Goal: Task Accomplishment & Management: Use online tool/utility

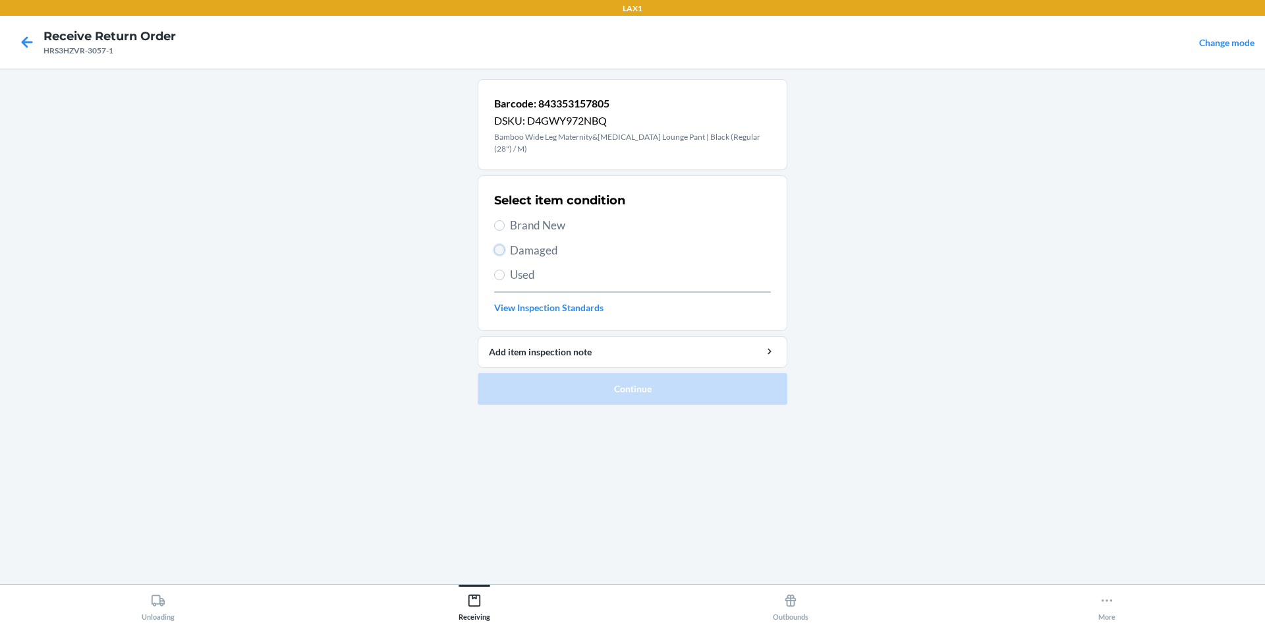
click at [497, 248] on input "Damaged" at bounding box center [499, 249] width 11 height 11
radio input "true"
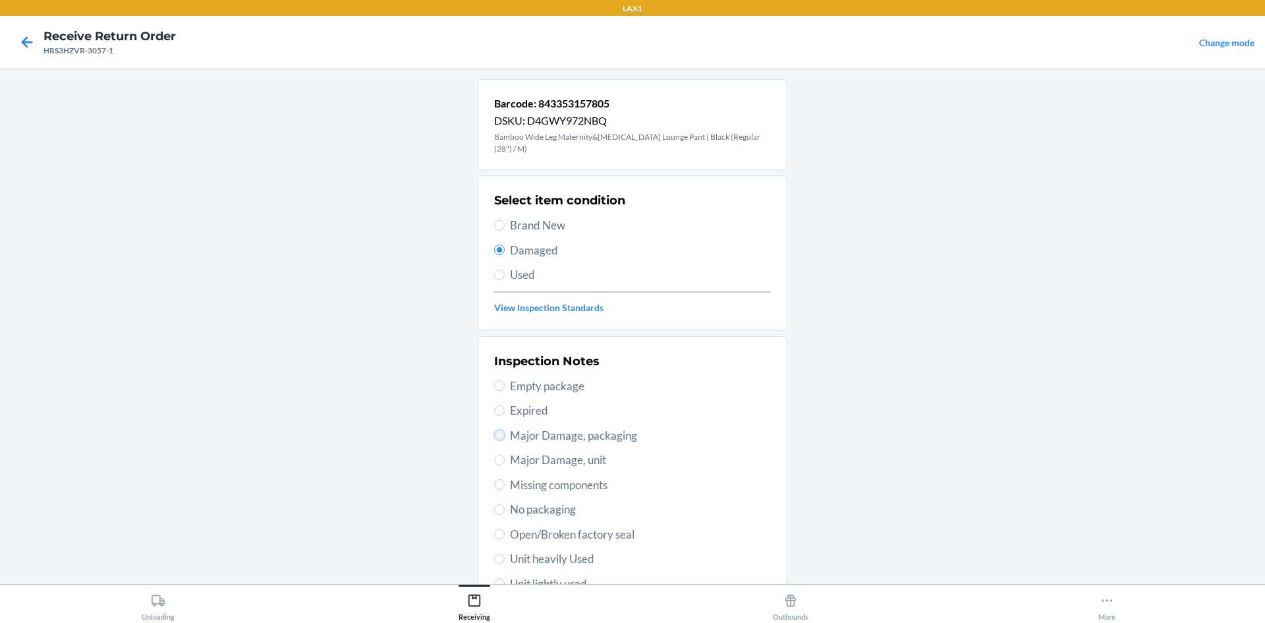
click at [494, 437] on input "Major Damage, packaging" at bounding box center [499, 434] width 11 height 11
radio input "true"
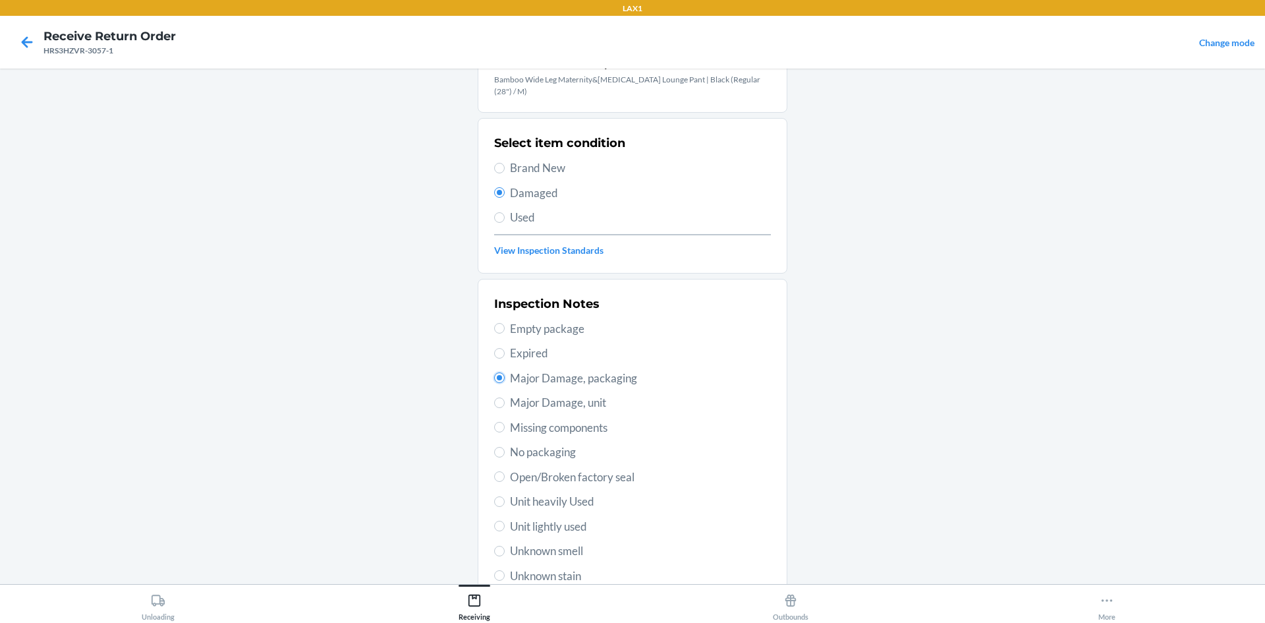
scroll to position [183, 0]
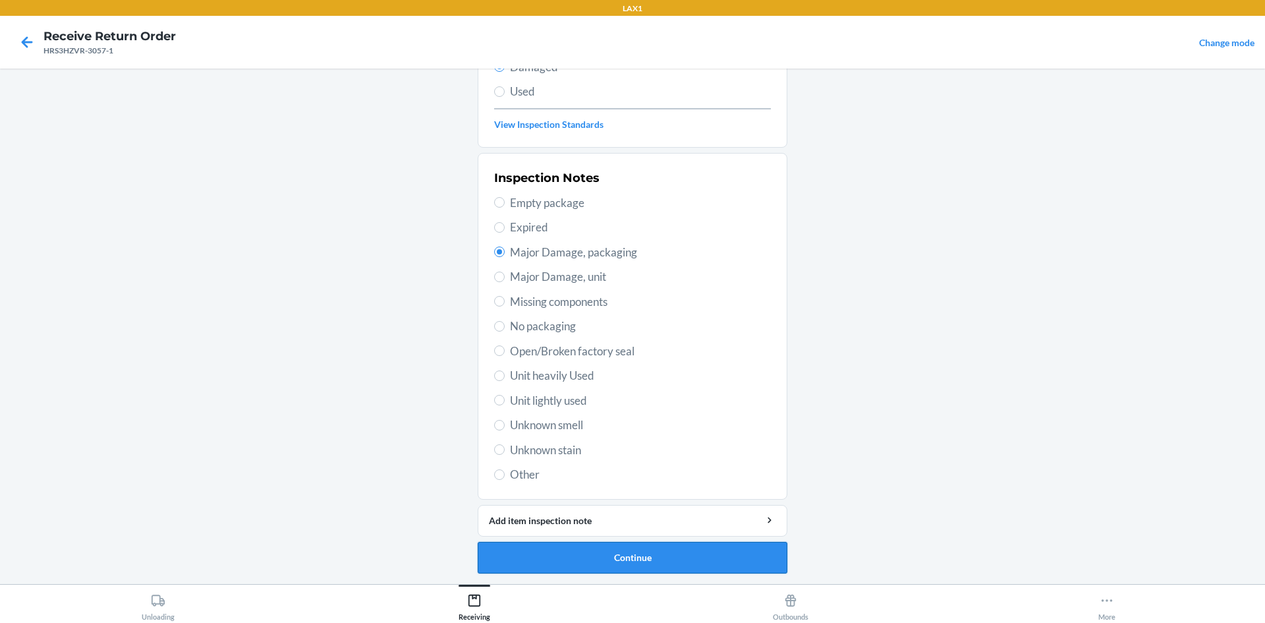
click at [669, 548] on button "Continue" at bounding box center [633, 557] width 310 height 32
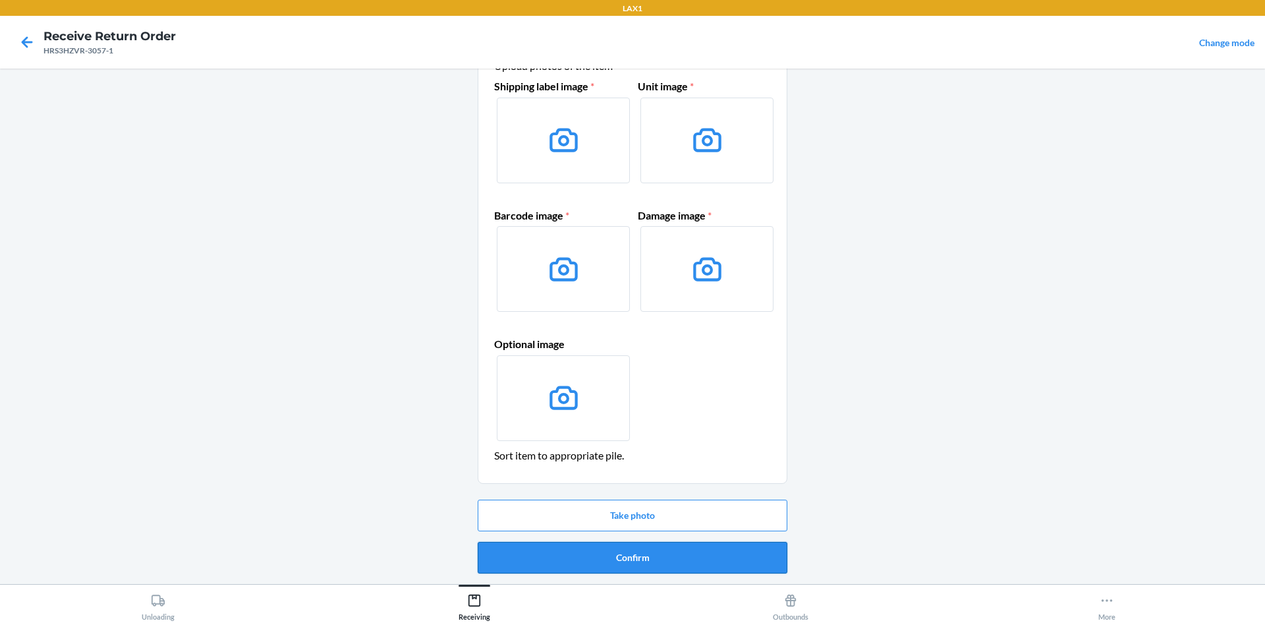
click at [669, 548] on button "Confirm" at bounding box center [633, 557] width 310 height 32
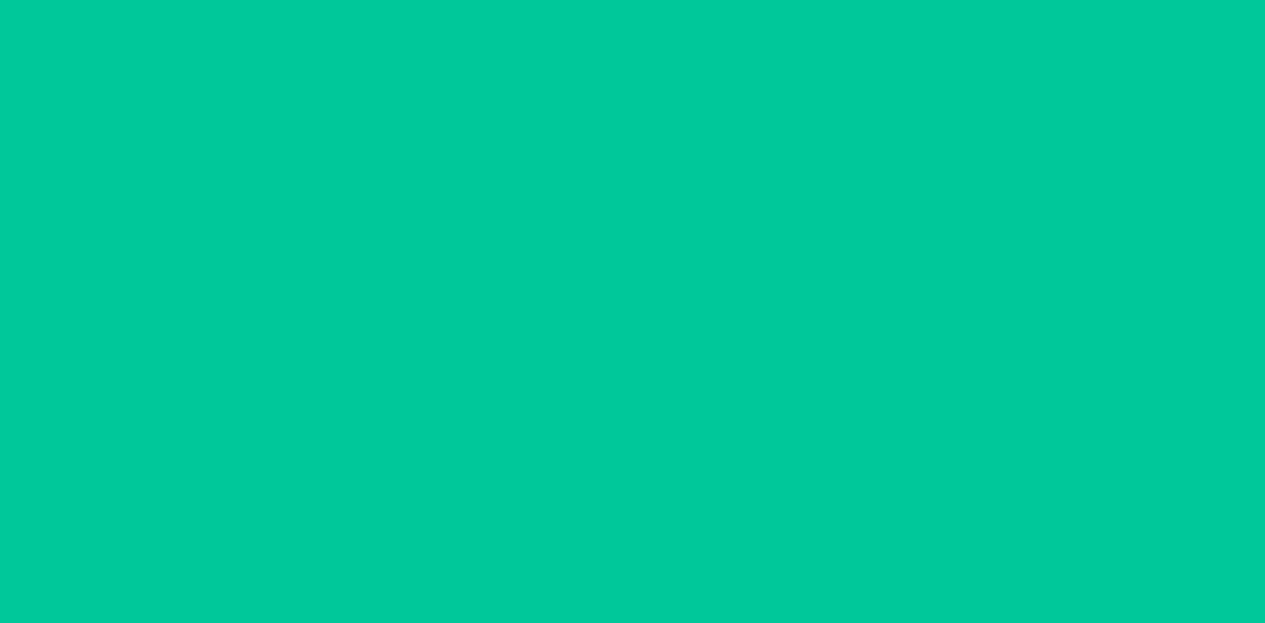
scroll to position [0, 0]
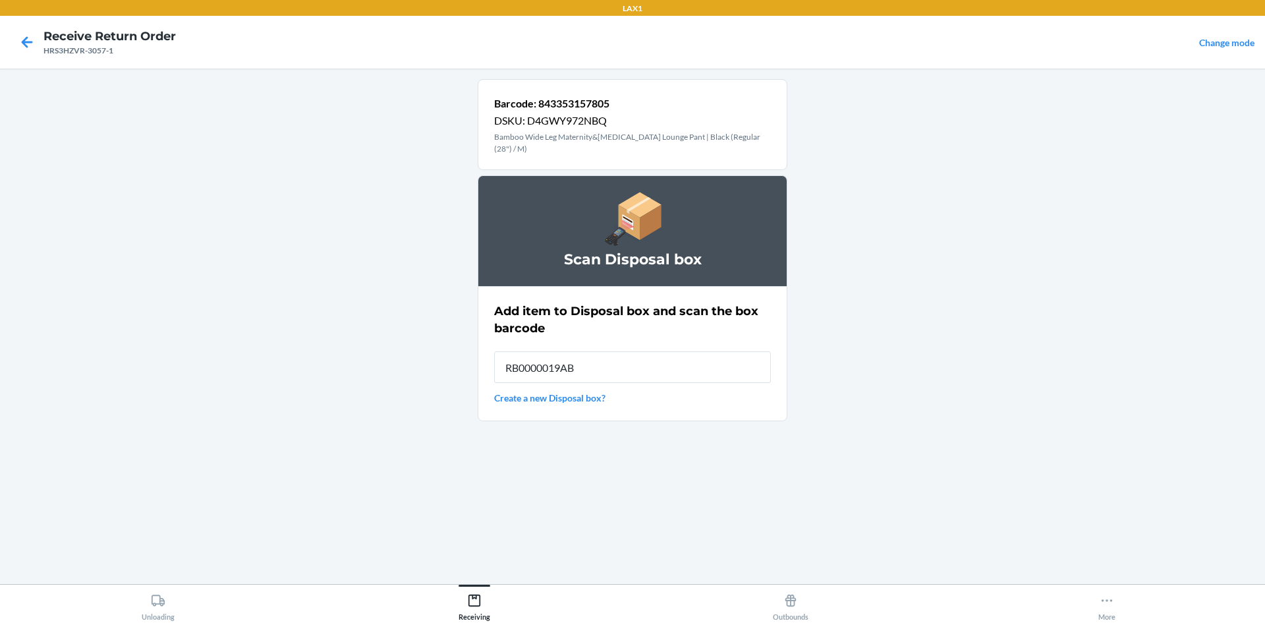
type input "RB0000019AB"
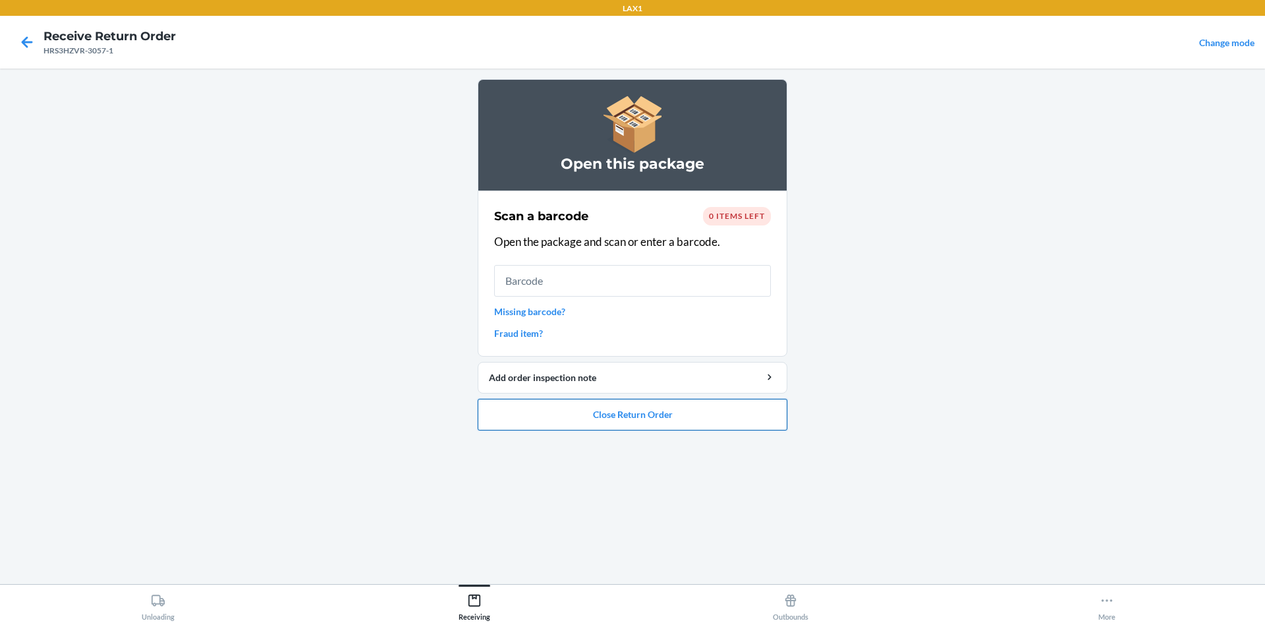
click at [619, 410] on button "Close Return Order" at bounding box center [633, 415] width 310 height 32
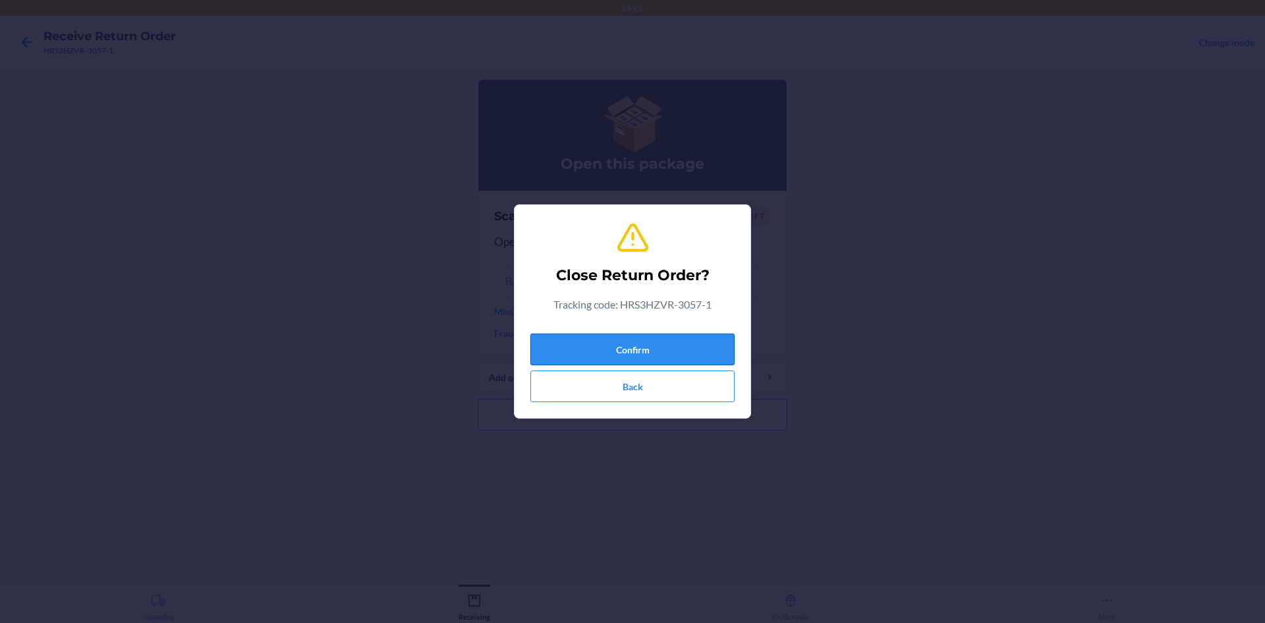
click at [619, 348] on button "Confirm" at bounding box center [632, 349] width 204 height 32
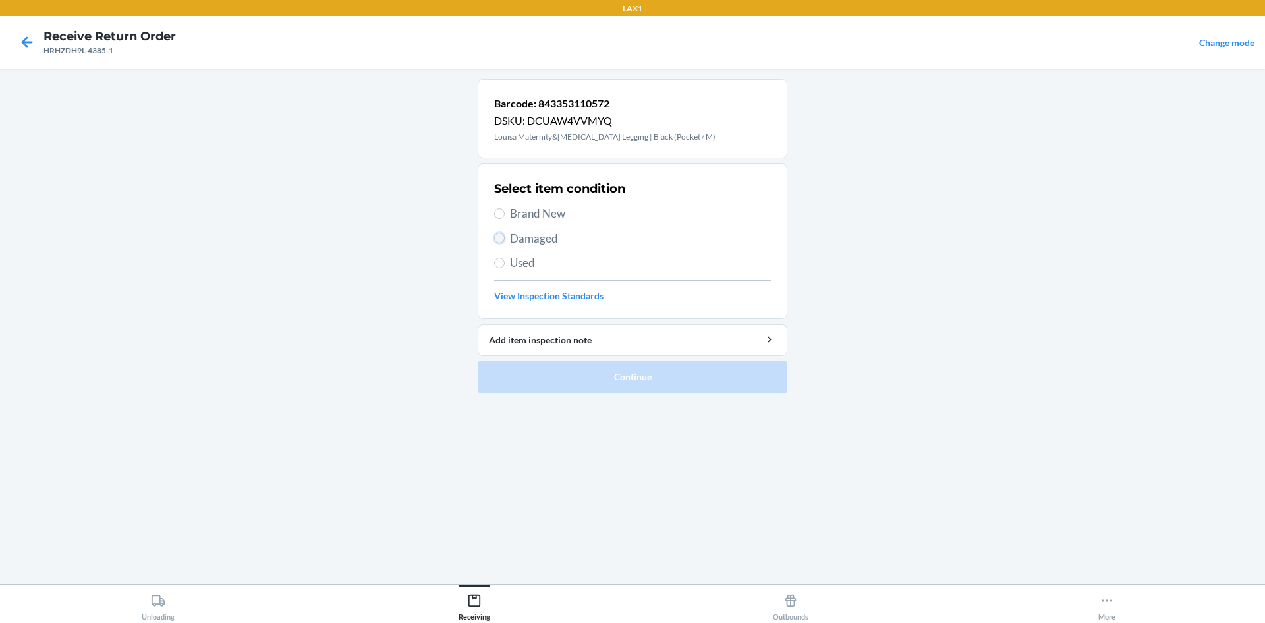
click at [500, 240] on input "Damaged" at bounding box center [499, 238] width 11 height 11
radio input "true"
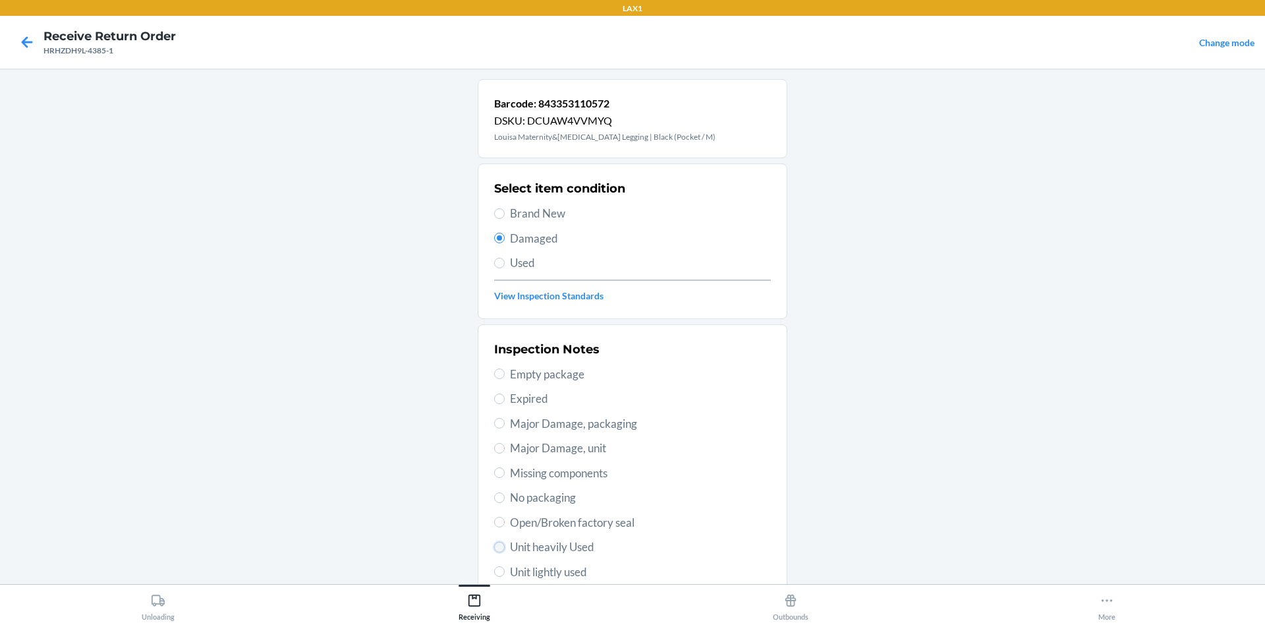
click at [495, 547] on input "Unit heavily Used" at bounding box center [499, 546] width 11 height 11
radio input "true"
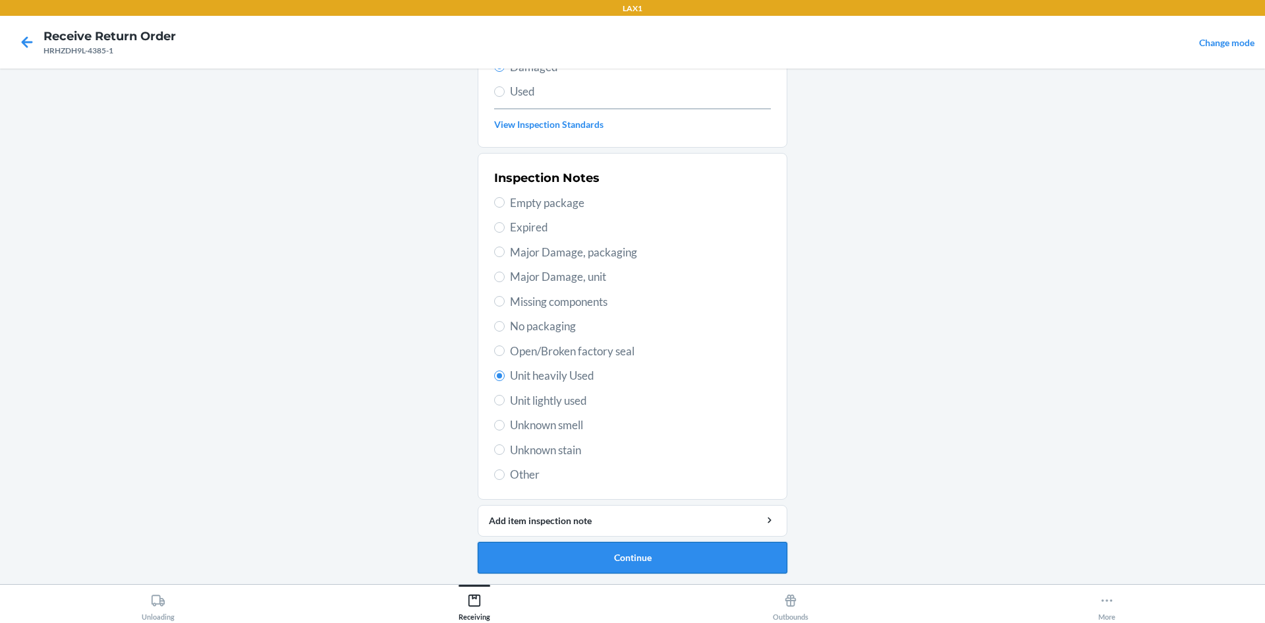
click at [594, 560] on button "Continue" at bounding box center [633, 557] width 310 height 32
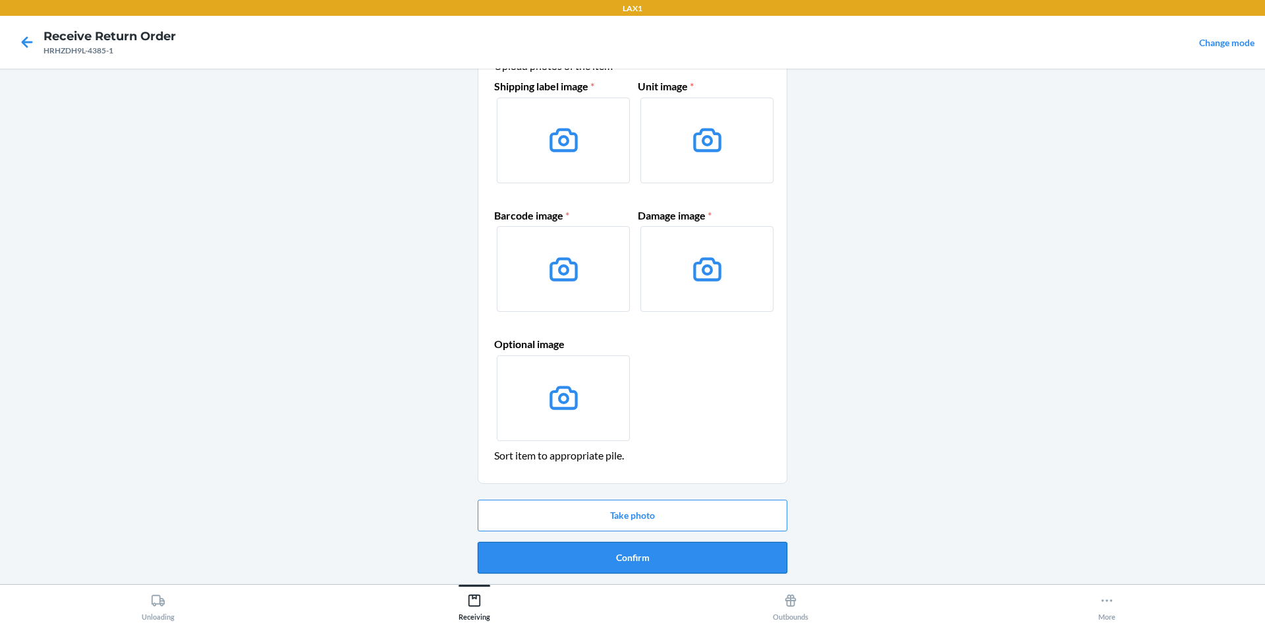
click at [595, 555] on button "Confirm" at bounding box center [633, 557] width 310 height 32
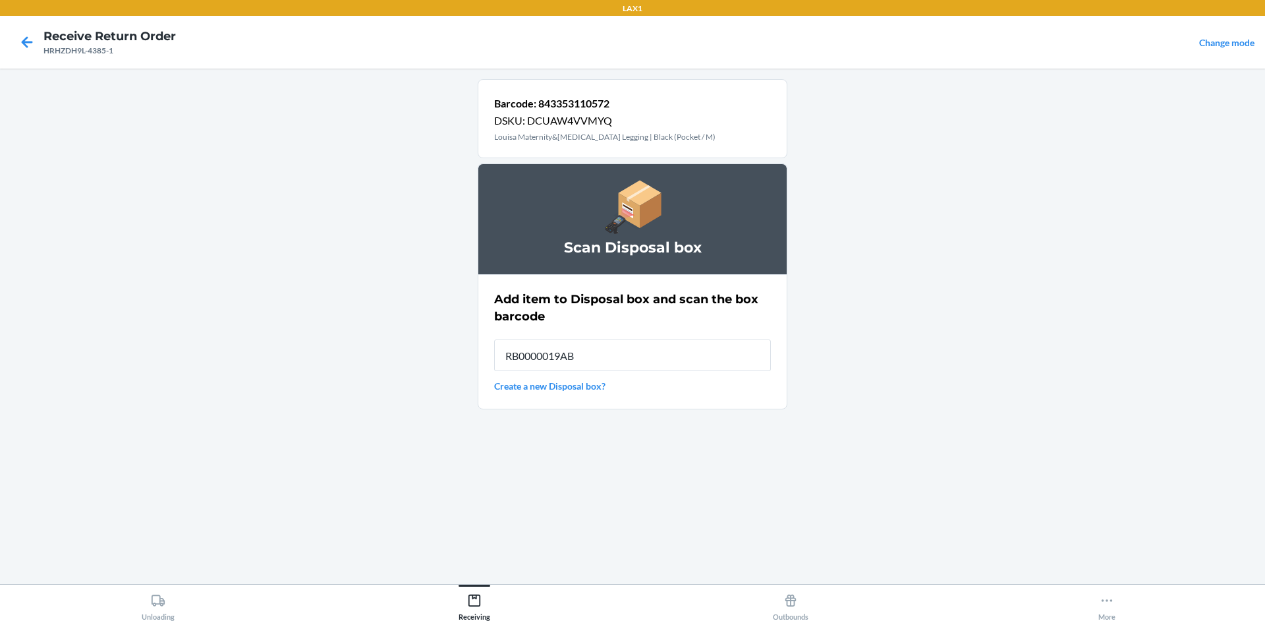
type input "RB0000019AB"
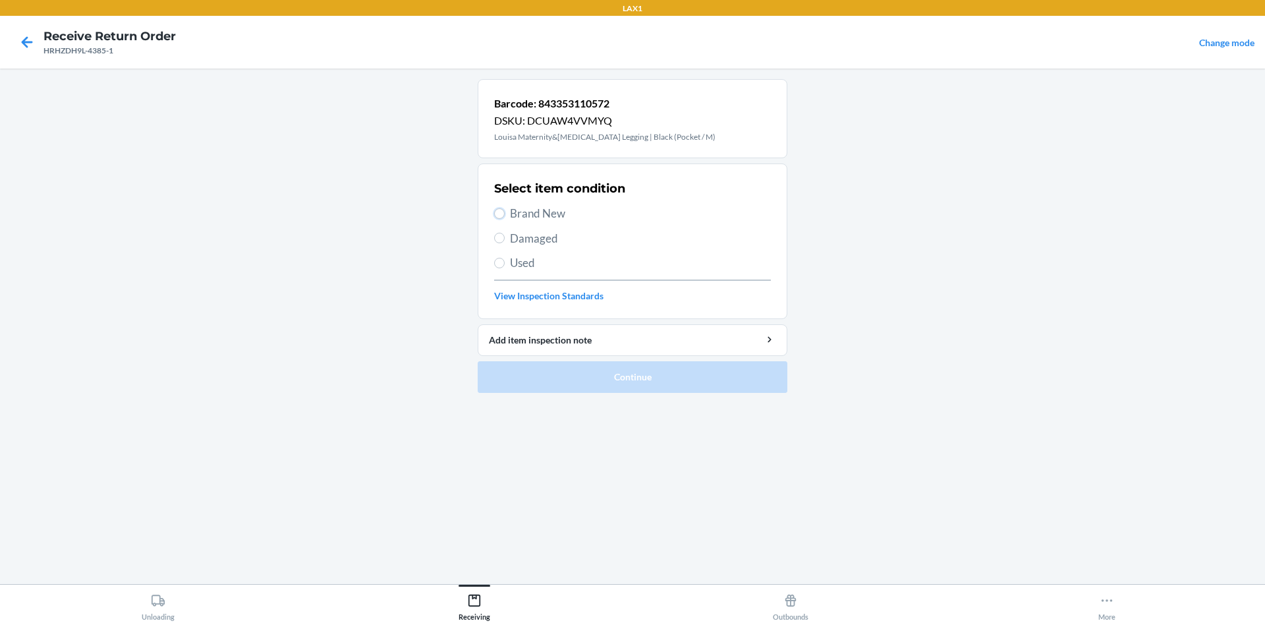
drag, startPoint x: 498, startPoint y: 211, endPoint x: 507, endPoint y: 214, distance: 9.8
click at [507, 214] on label "Brand New" at bounding box center [632, 213] width 277 height 17
click at [505, 214] on input "Brand New" at bounding box center [499, 213] width 11 height 11
radio input "true"
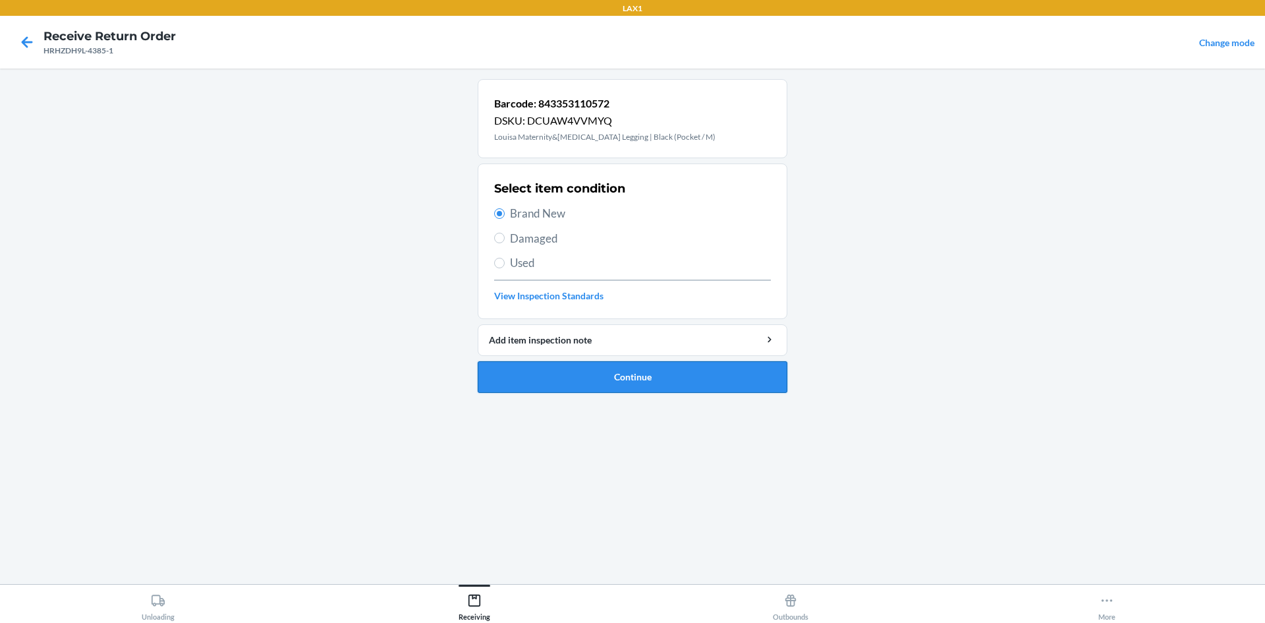
click at [635, 377] on button "Continue" at bounding box center [633, 377] width 310 height 32
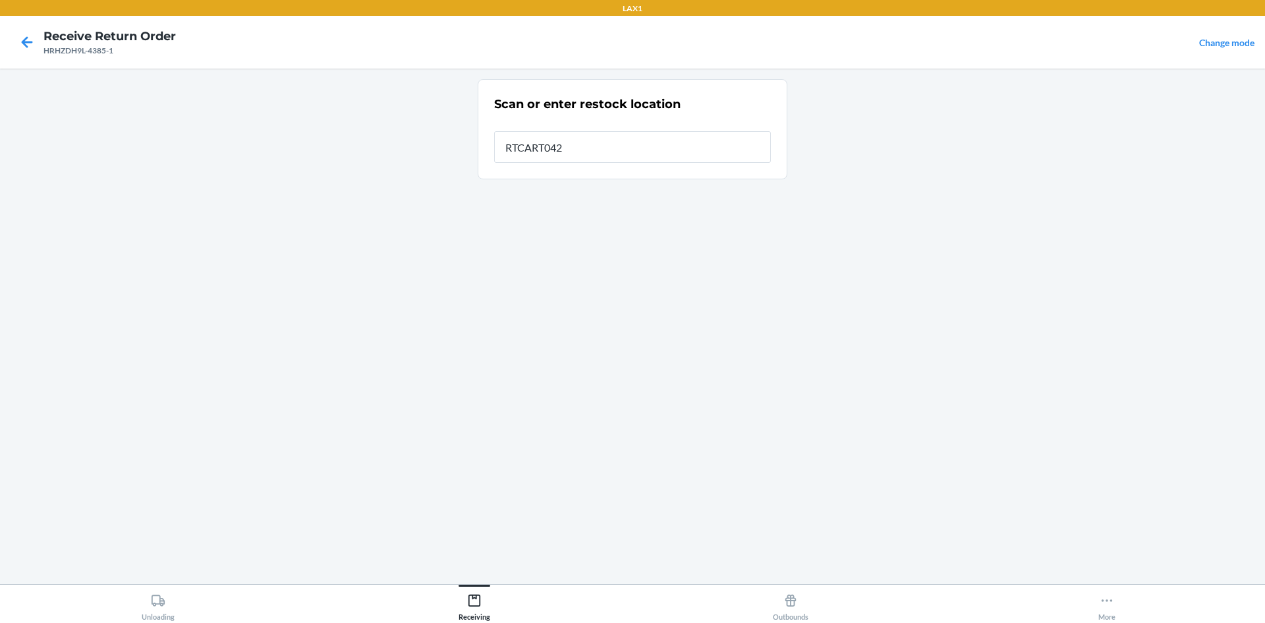
type input "RTCART042"
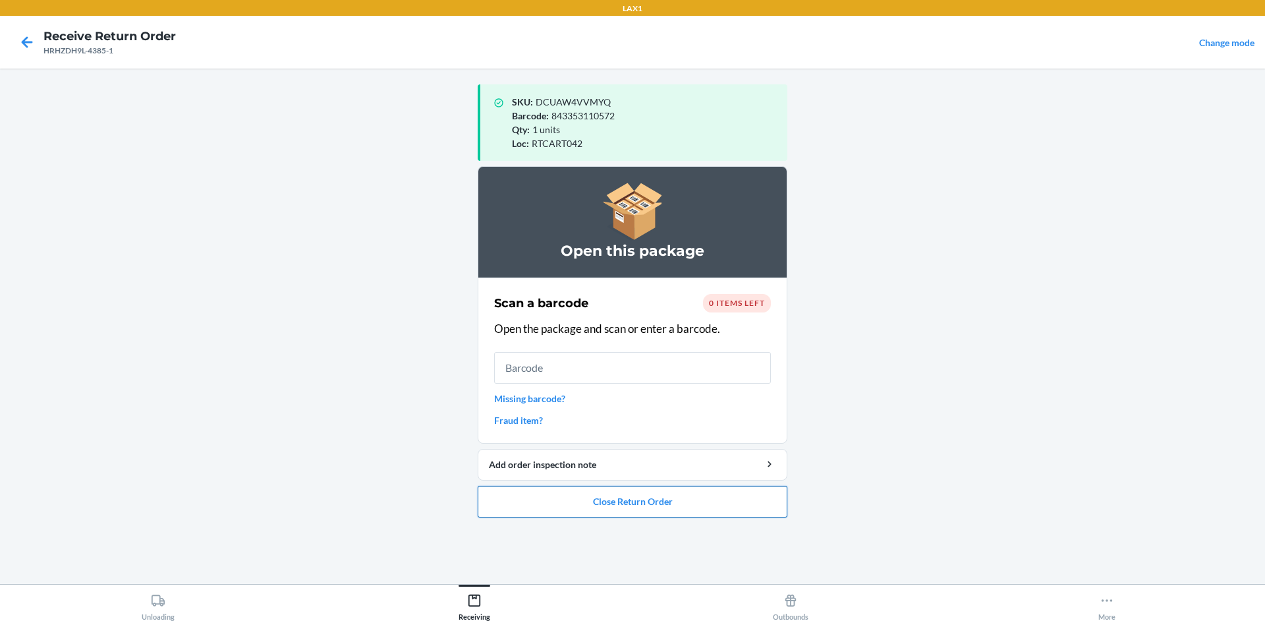
click at [686, 495] on button "Close Return Order" at bounding box center [633, 501] width 310 height 32
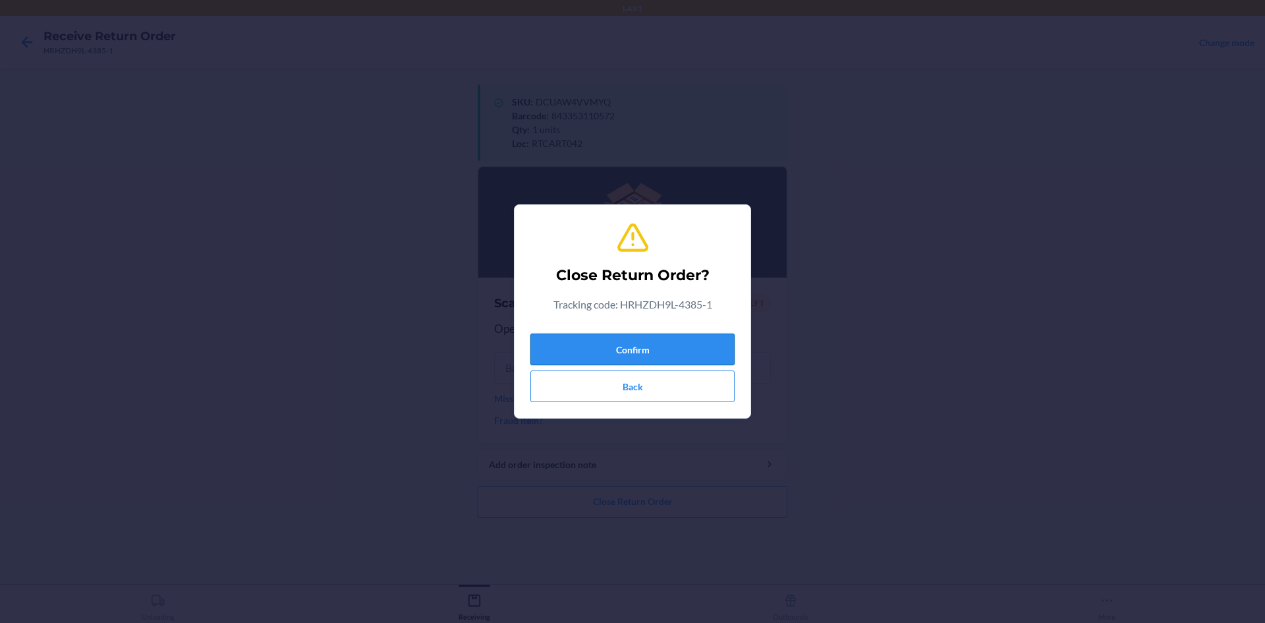
click at [671, 357] on button "Confirm" at bounding box center [632, 349] width 204 height 32
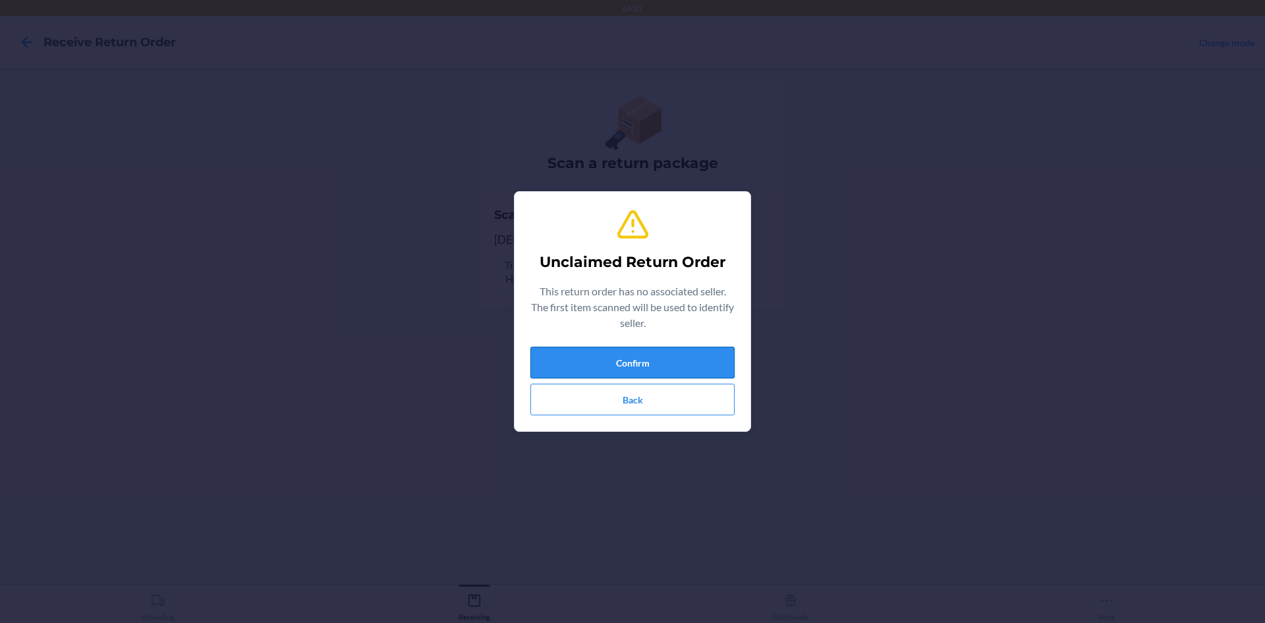
click at [667, 356] on button "Confirm" at bounding box center [632, 362] width 204 height 32
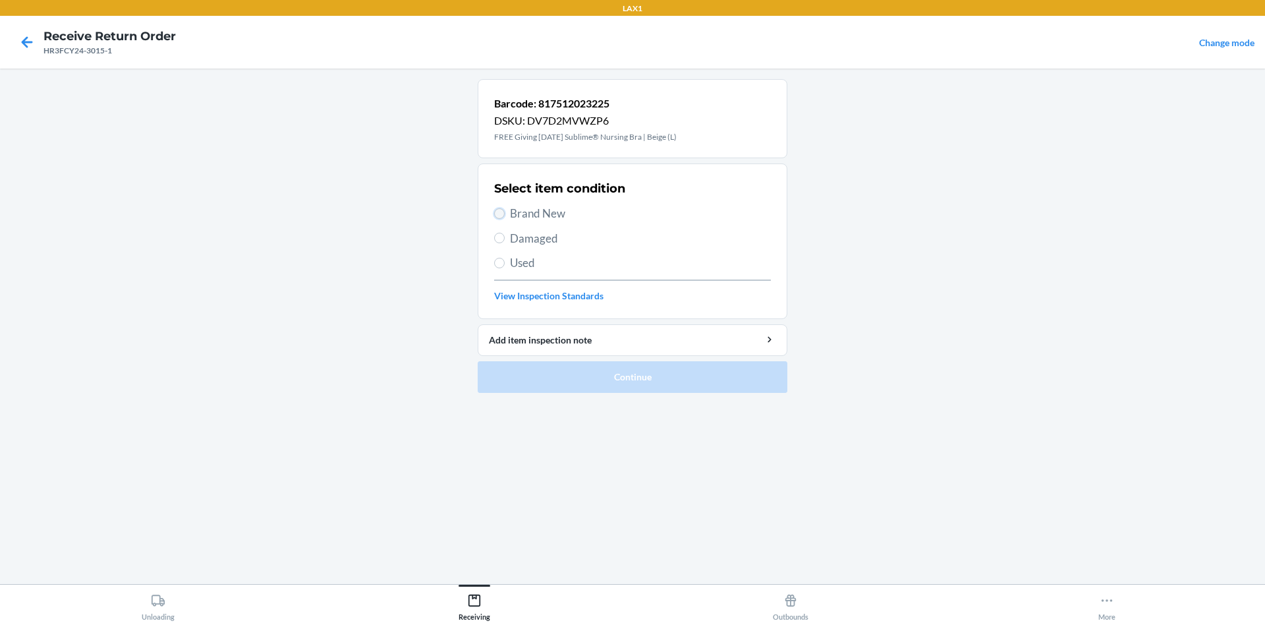
click at [496, 211] on input "Brand New" at bounding box center [499, 213] width 11 height 11
radio input "true"
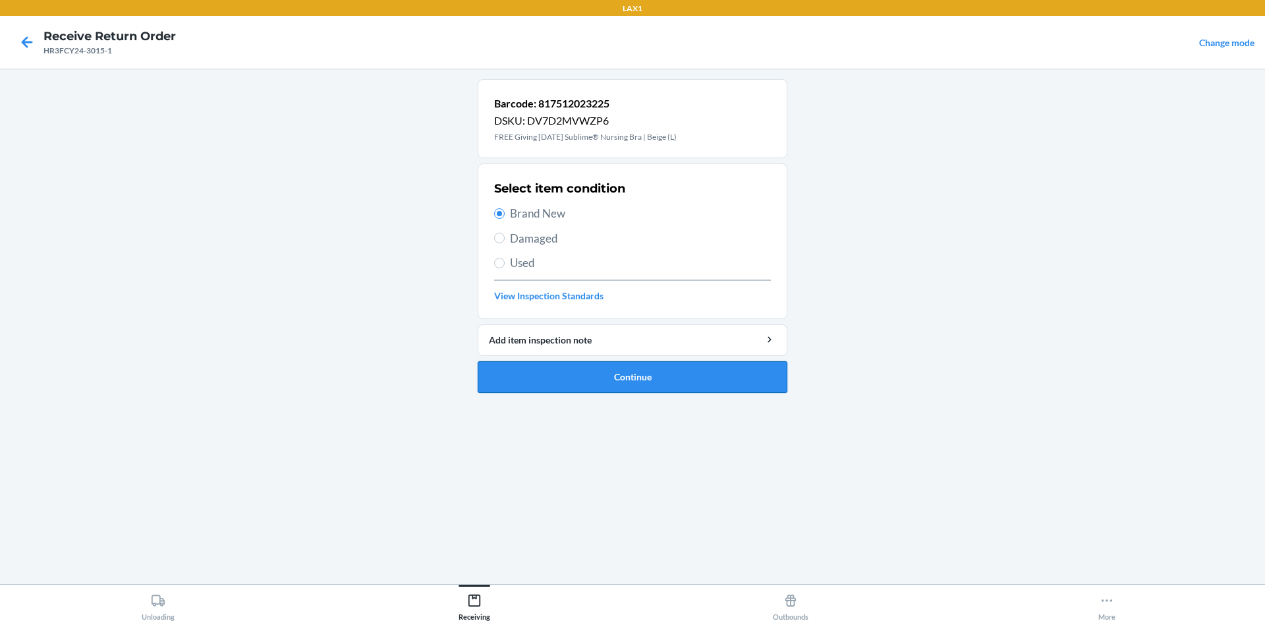
click at [599, 376] on button "Continue" at bounding box center [633, 377] width 310 height 32
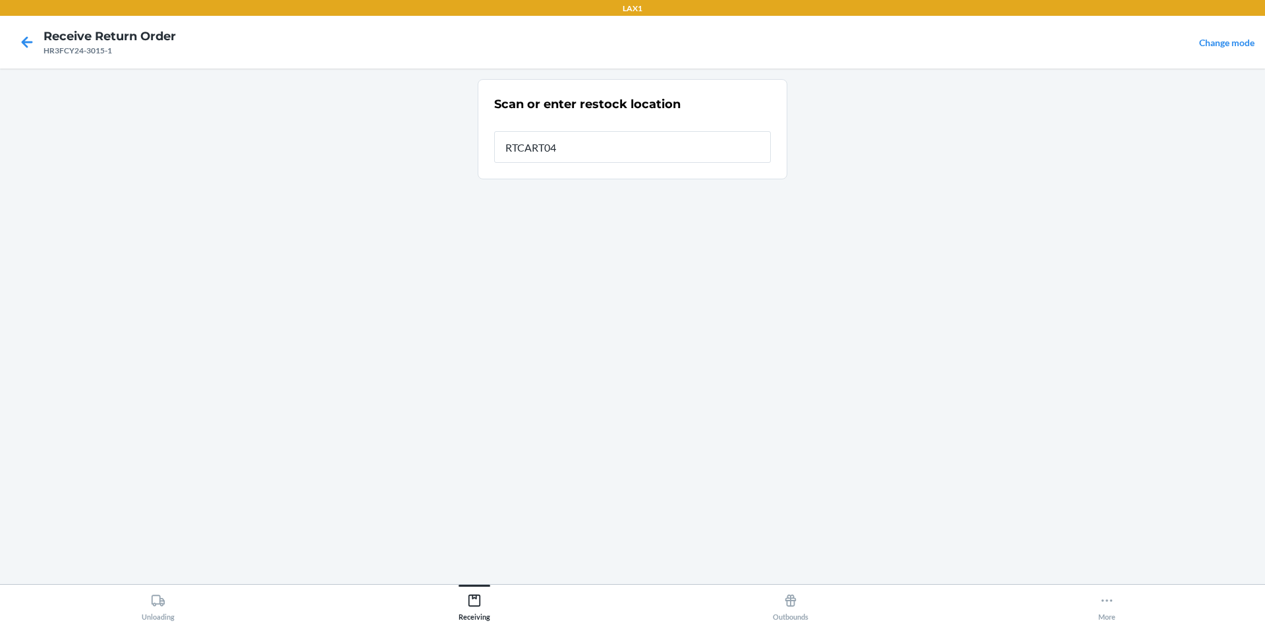
type input "RTCART042"
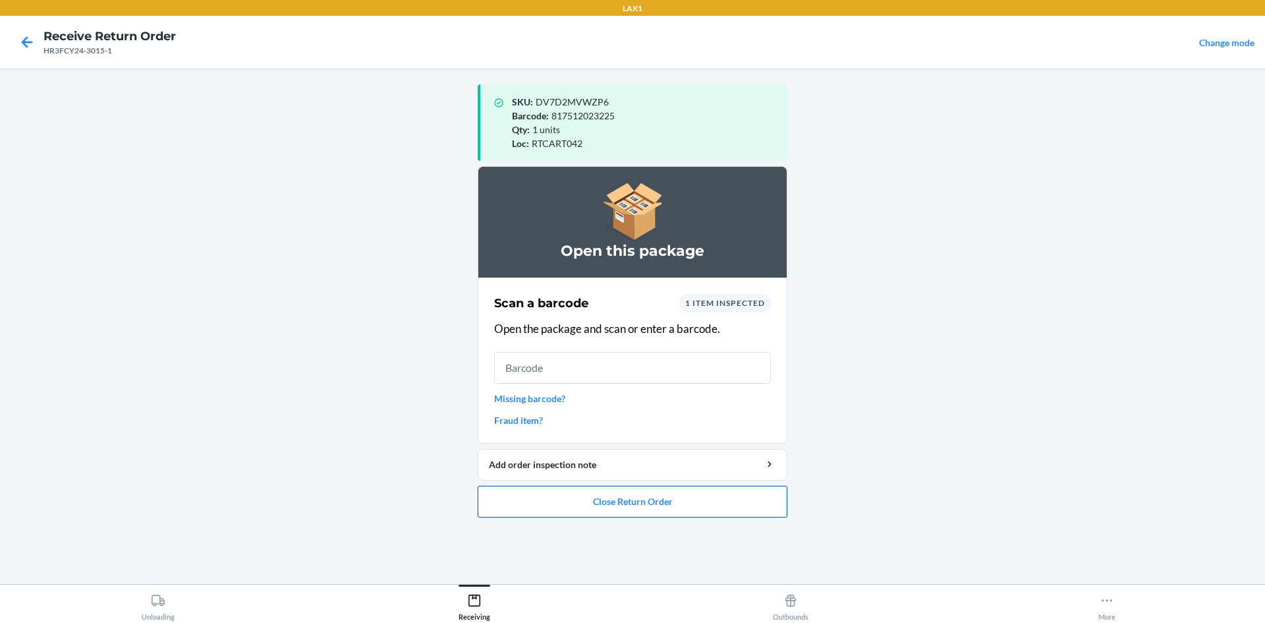
click at [727, 499] on button "Close Return Order" at bounding box center [633, 501] width 310 height 32
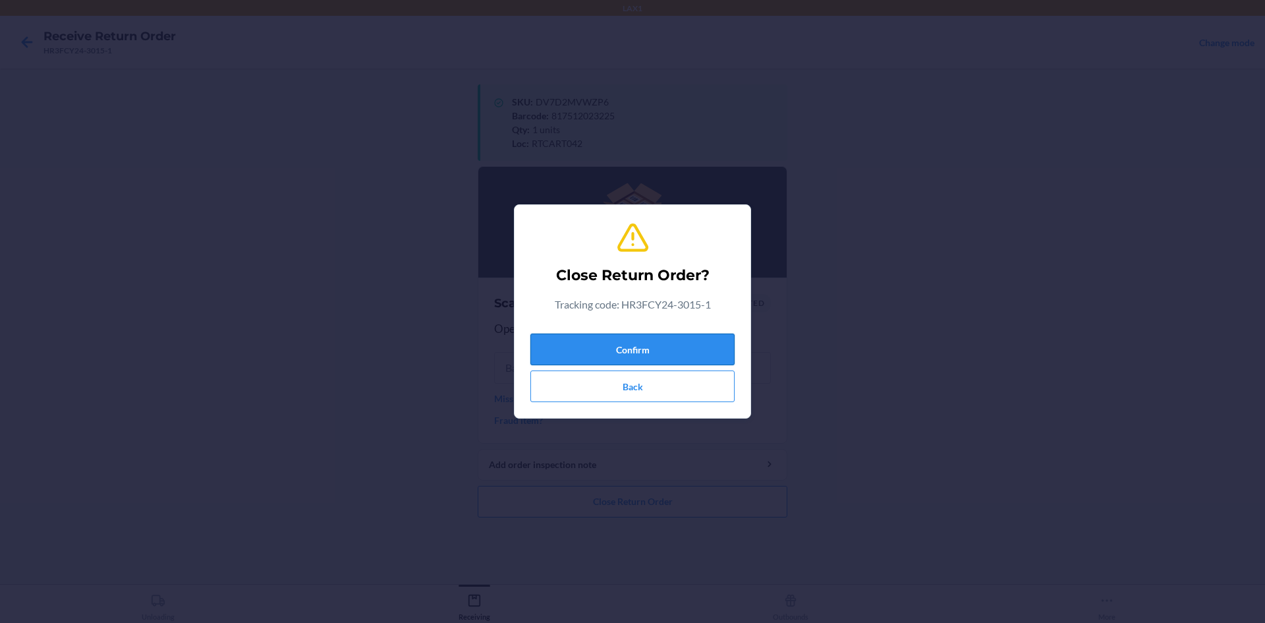
click at [680, 358] on button "Confirm" at bounding box center [632, 349] width 204 height 32
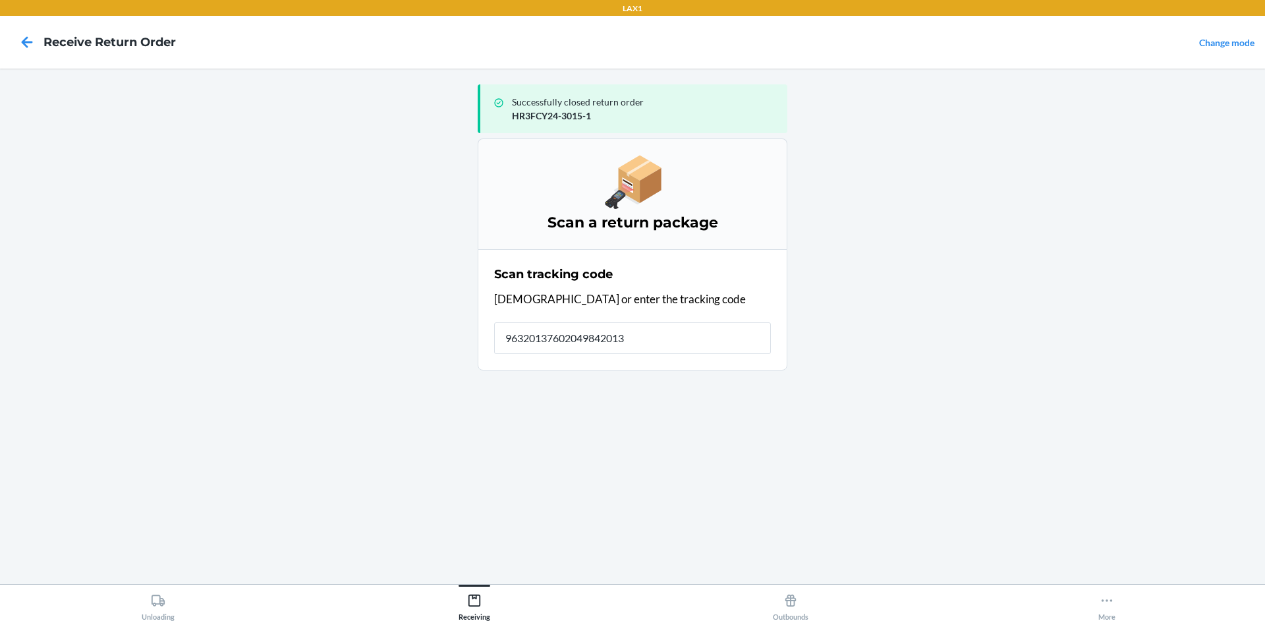
type input "963201376020498420130"
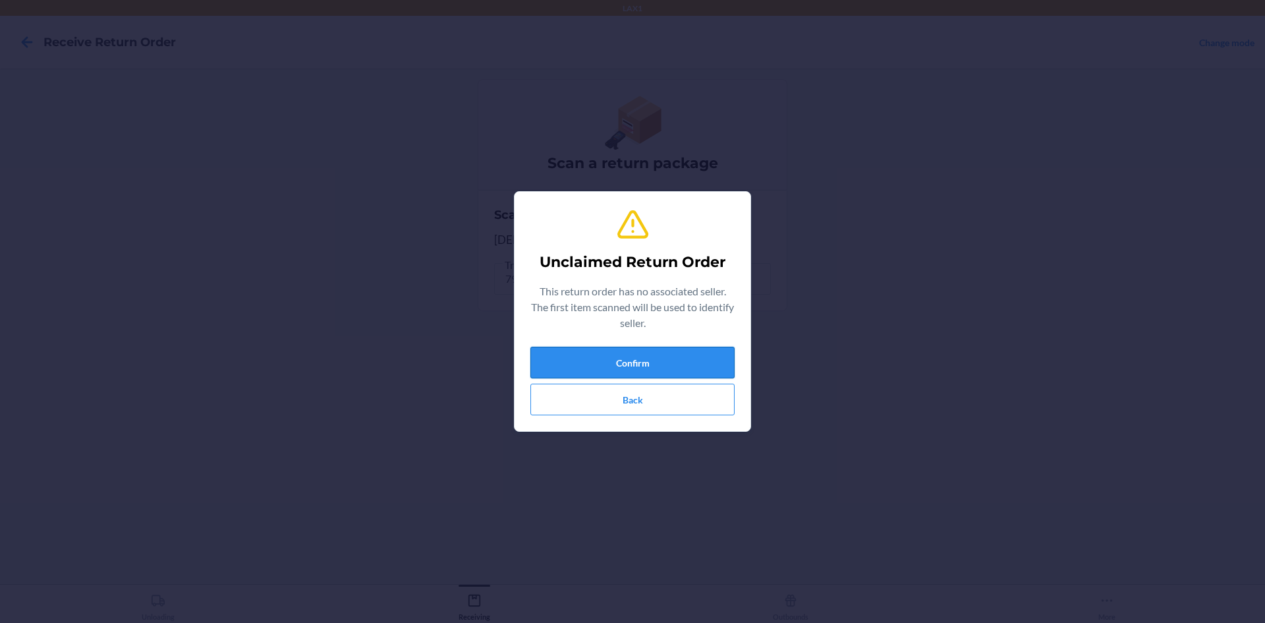
click at [683, 354] on button "Confirm" at bounding box center [632, 362] width 204 height 32
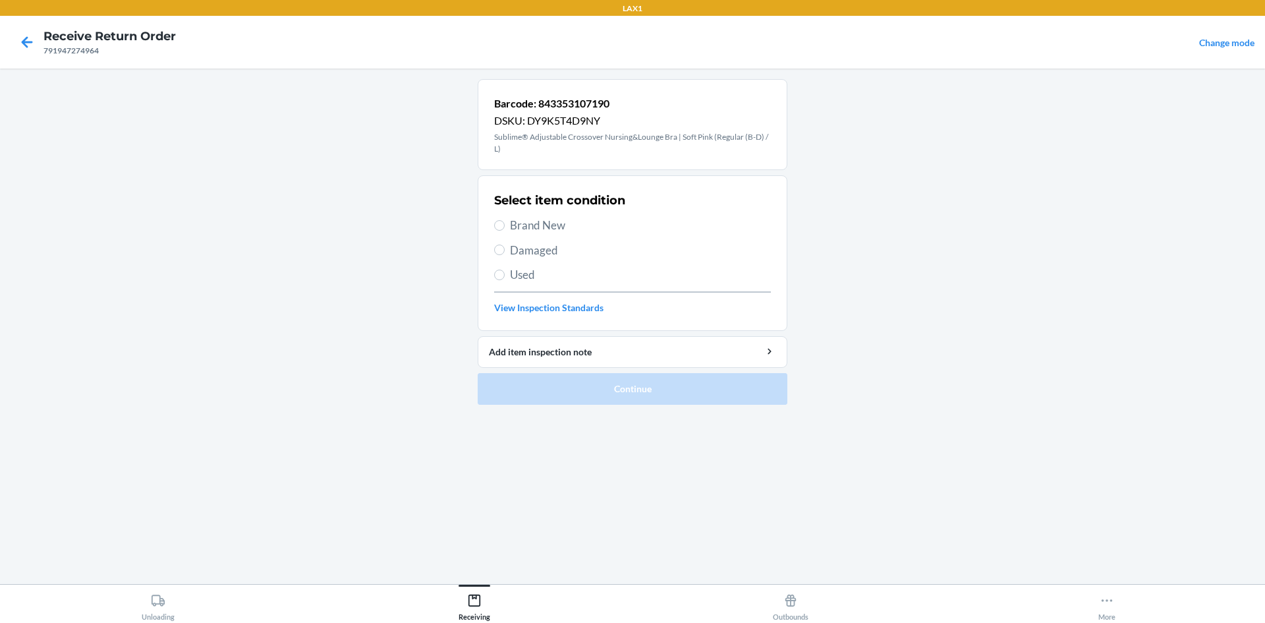
drag, startPoint x: 494, startPoint y: 219, endPoint x: 509, endPoint y: 240, distance: 26.0
click at [496, 223] on label "Brand New" at bounding box center [632, 225] width 277 height 17
click at [496, 223] on input "Brand New" at bounding box center [499, 225] width 11 height 11
radio input "true"
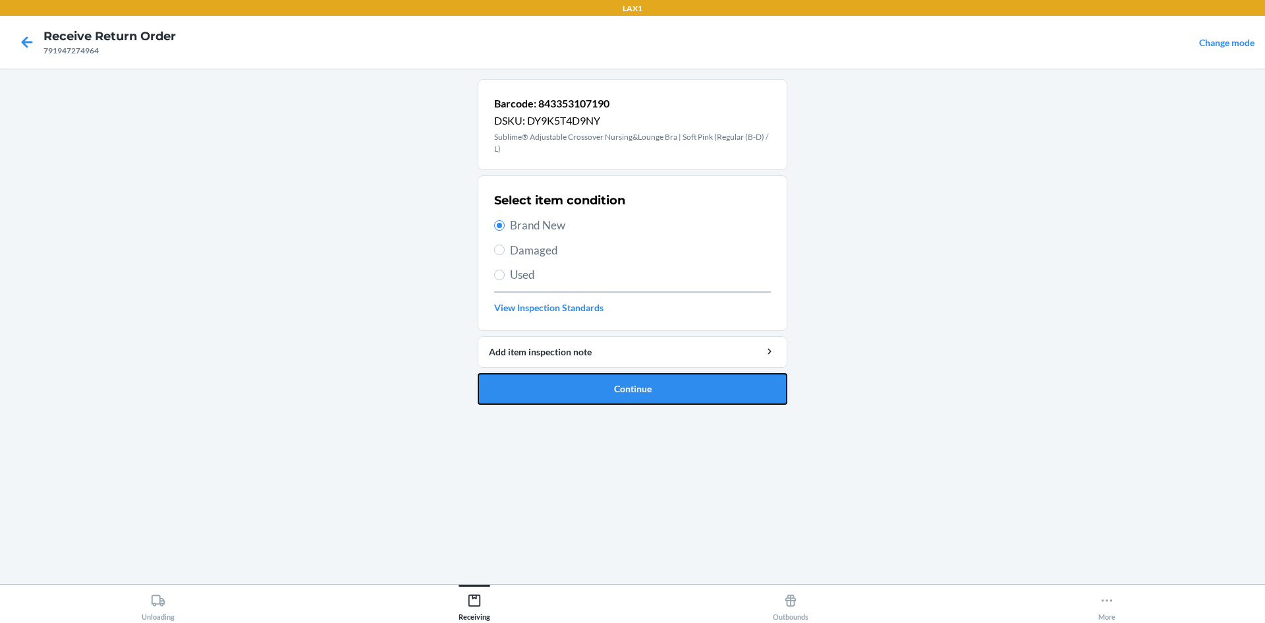
click at [606, 387] on button "Continue" at bounding box center [633, 389] width 310 height 32
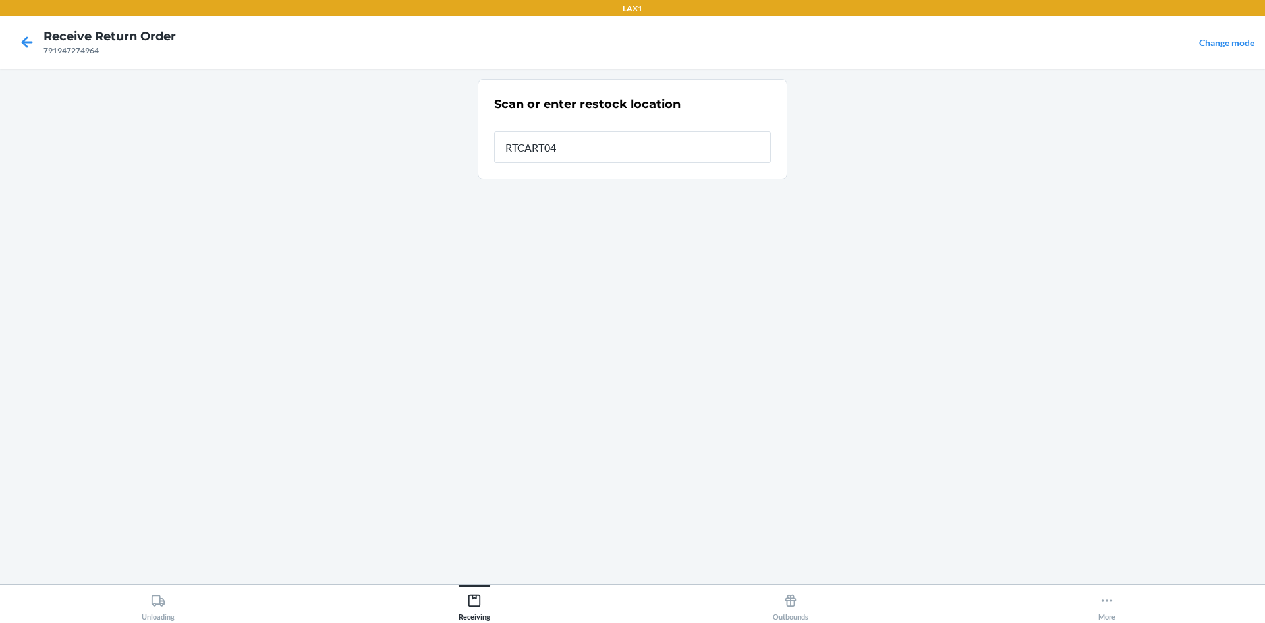
type input "RTCART042"
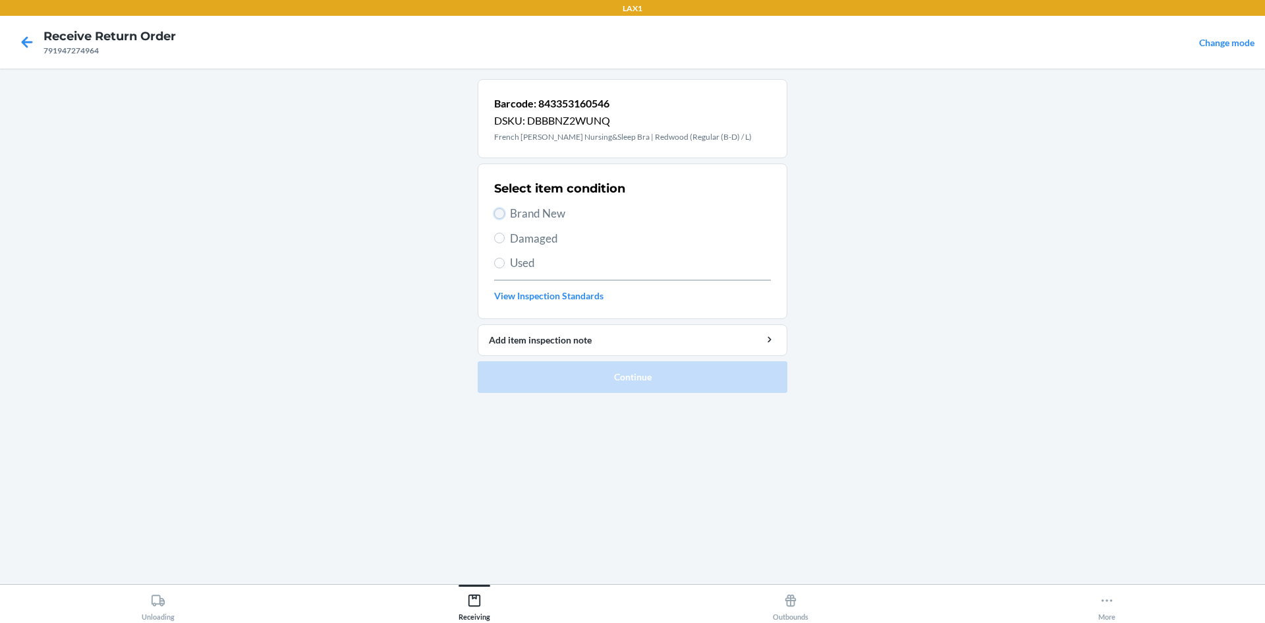
click at [499, 215] on input "Brand New" at bounding box center [499, 213] width 11 height 11
radio input "true"
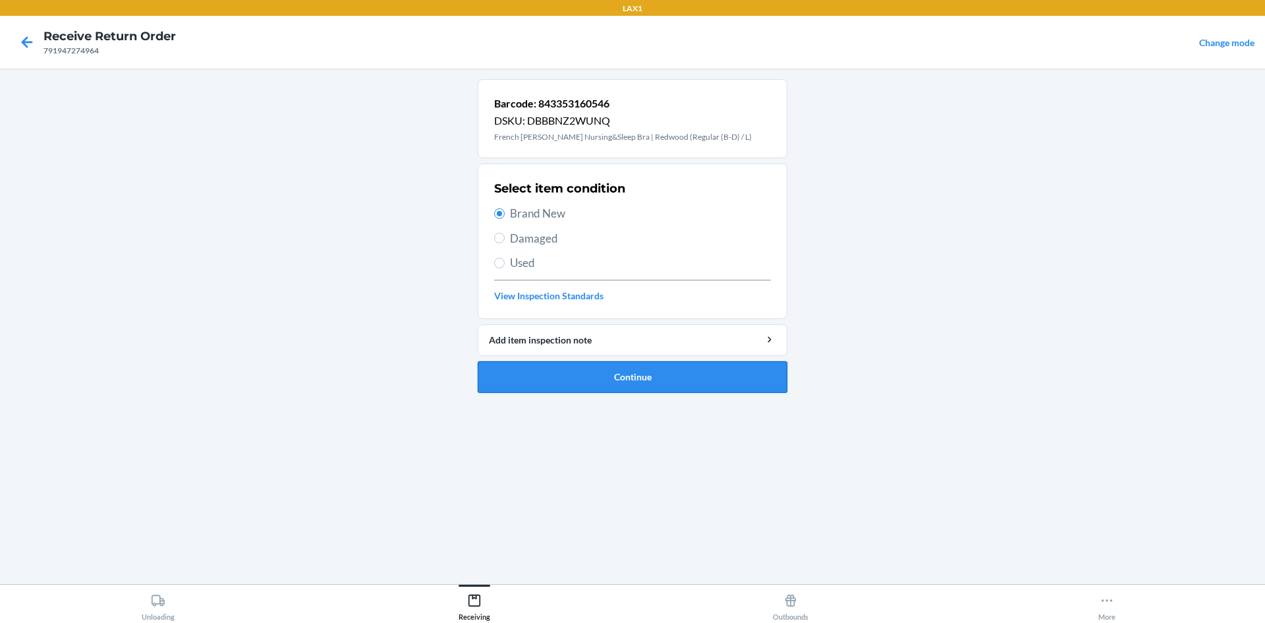
click at [582, 367] on button "Continue" at bounding box center [633, 377] width 310 height 32
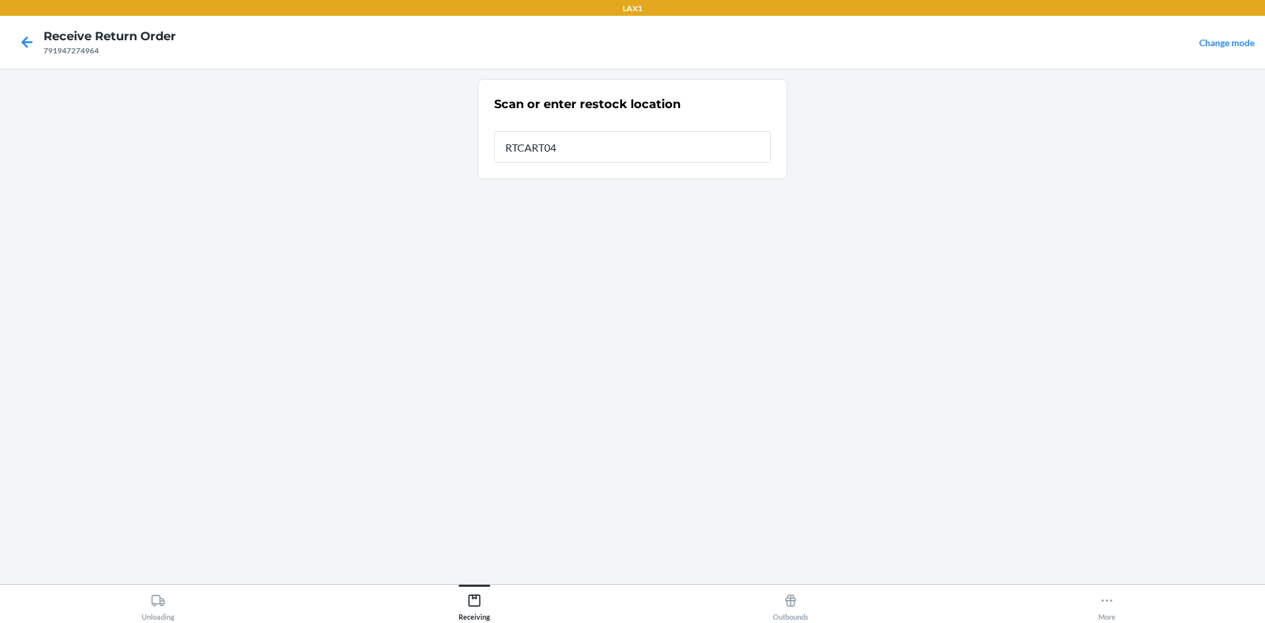
type input "RTCART042"
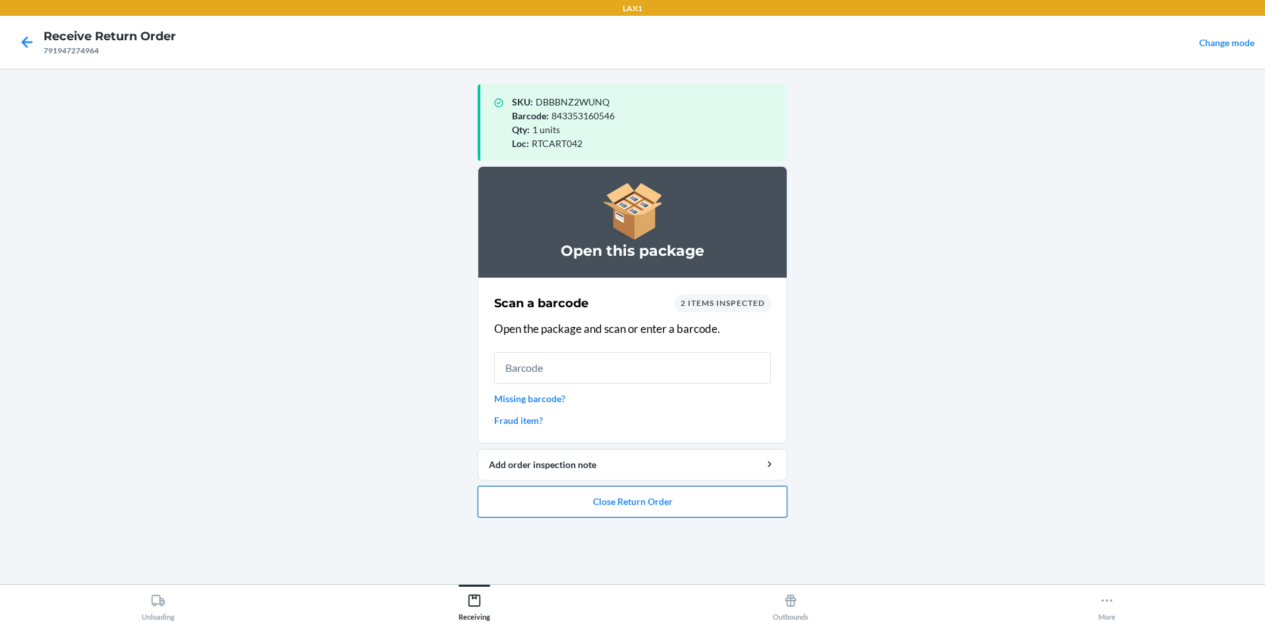
click at [752, 491] on button "Close Return Order" at bounding box center [633, 501] width 310 height 32
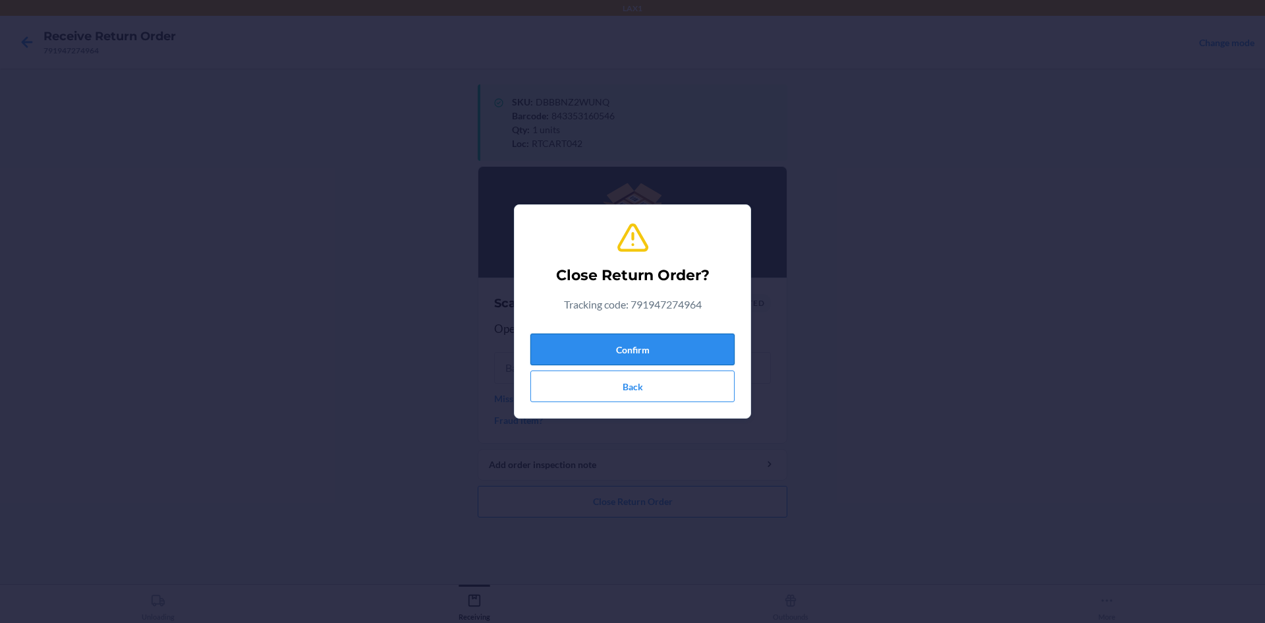
click at [698, 361] on button "Confirm" at bounding box center [632, 349] width 204 height 32
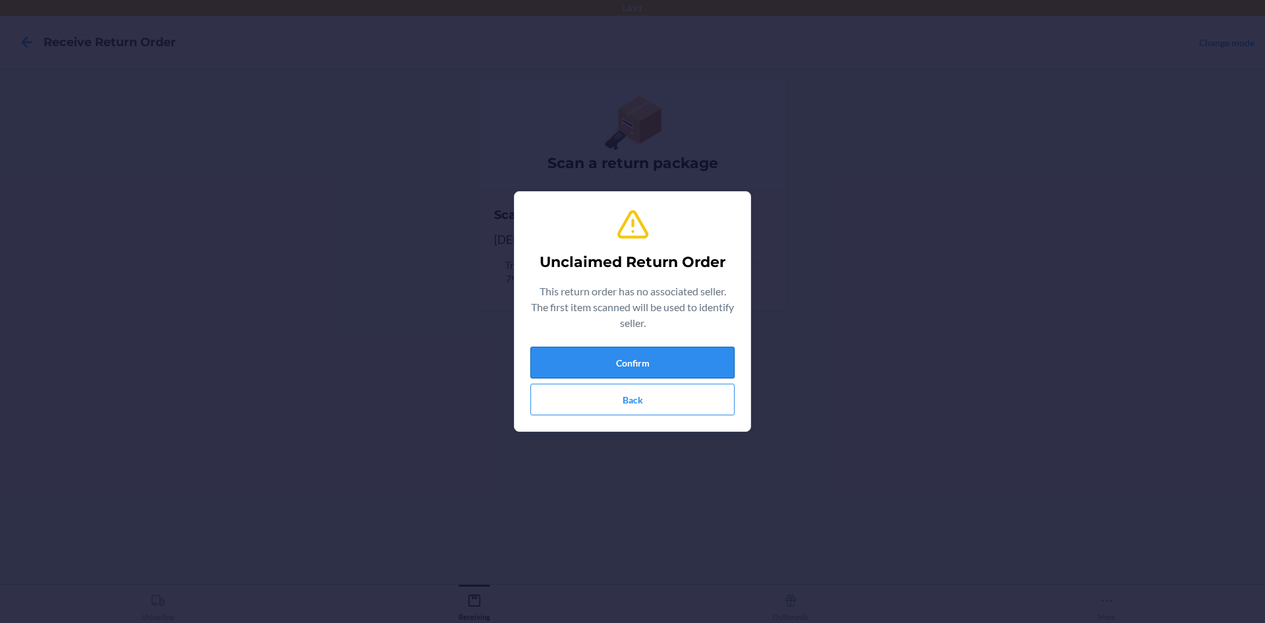
click at [688, 367] on button "Confirm" at bounding box center [632, 362] width 204 height 32
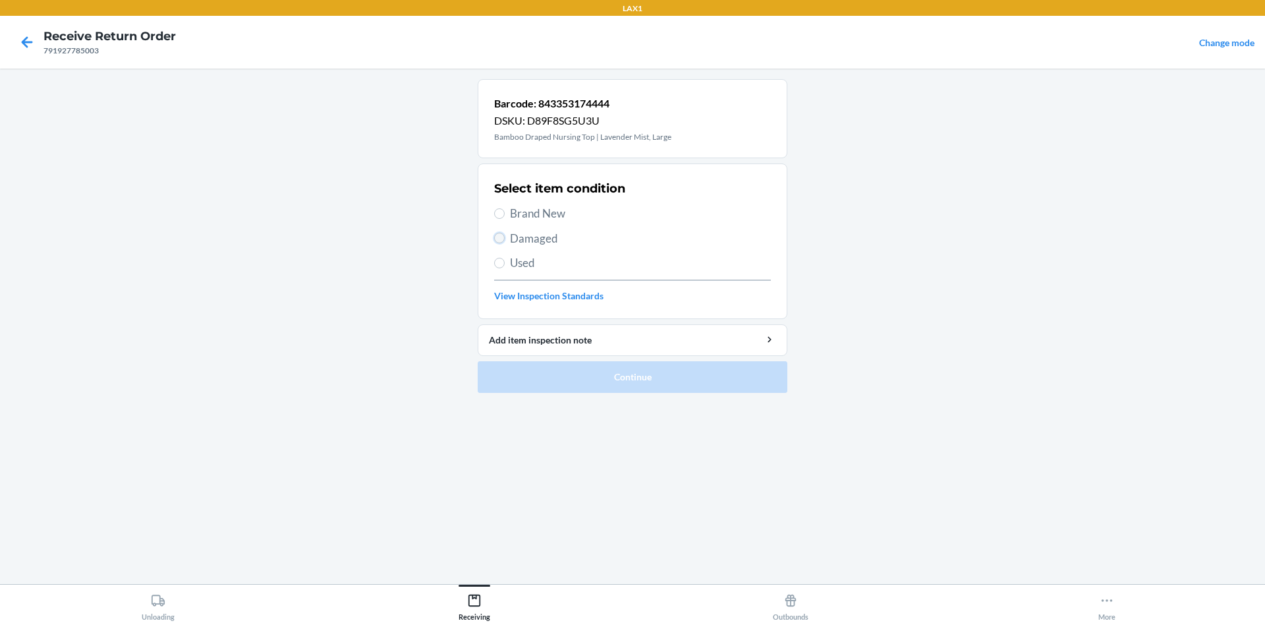
click at [499, 237] on input "Damaged" at bounding box center [499, 238] width 11 height 11
radio input "true"
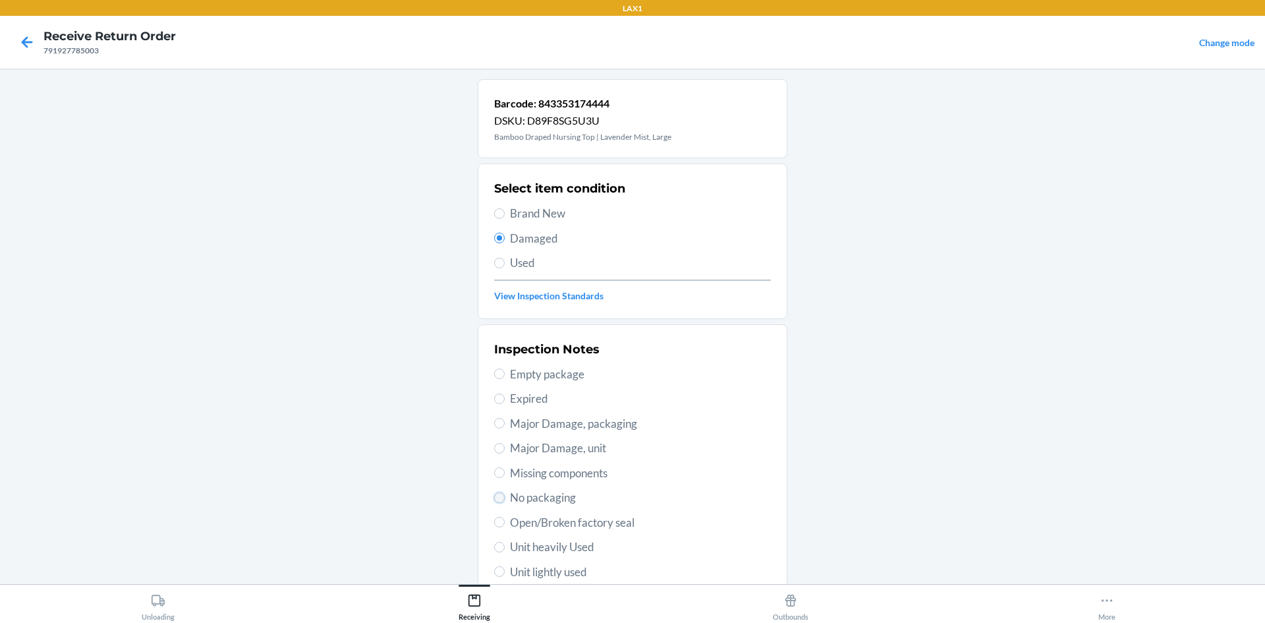
click at [497, 497] on input "No packaging" at bounding box center [499, 497] width 11 height 11
radio input "true"
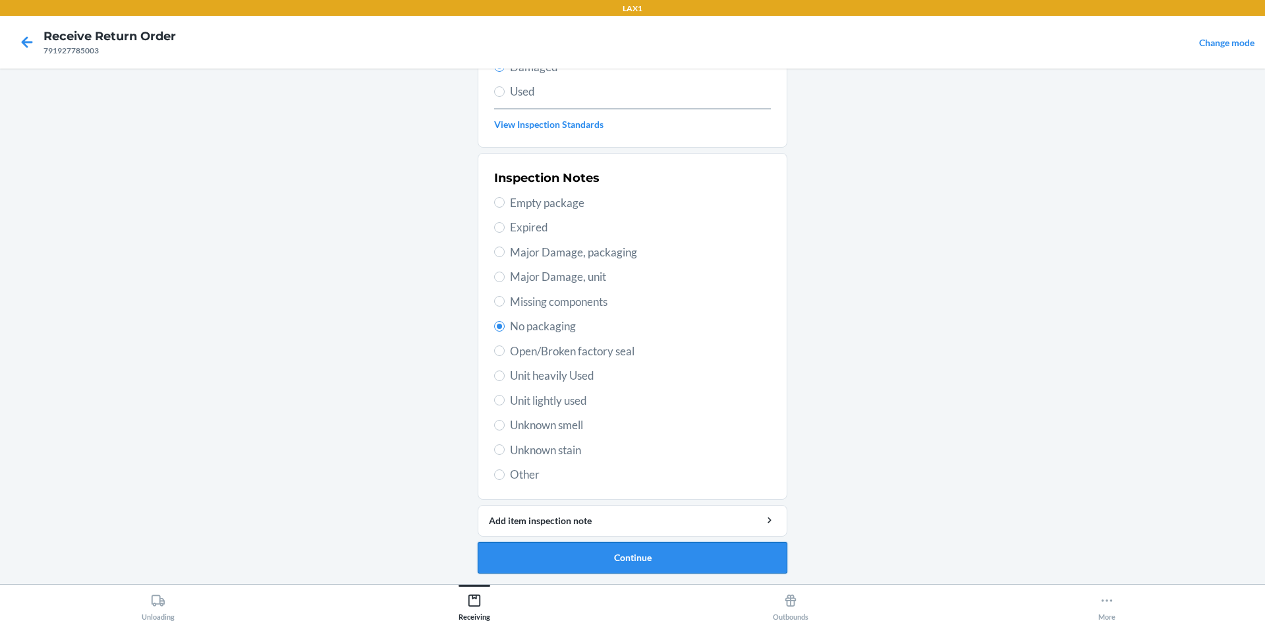
click at [686, 553] on button "Continue" at bounding box center [633, 557] width 310 height 32
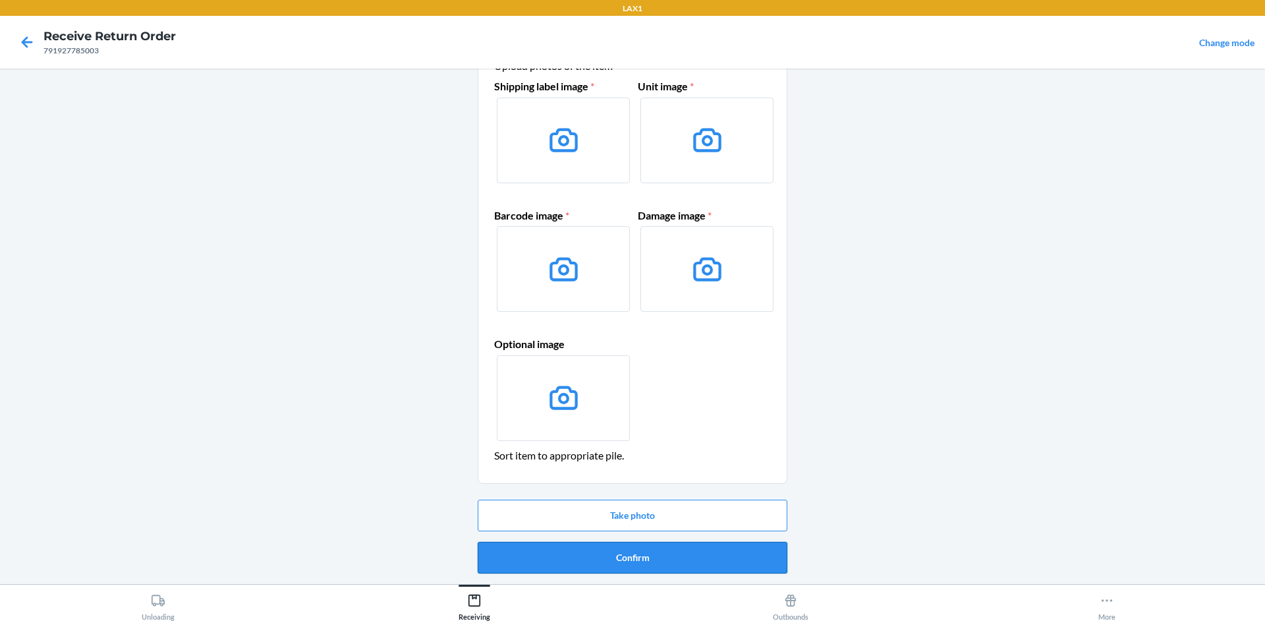
click at [689, 547] on button "Confirm" at bounding box center [633, 557] width 310 height 32
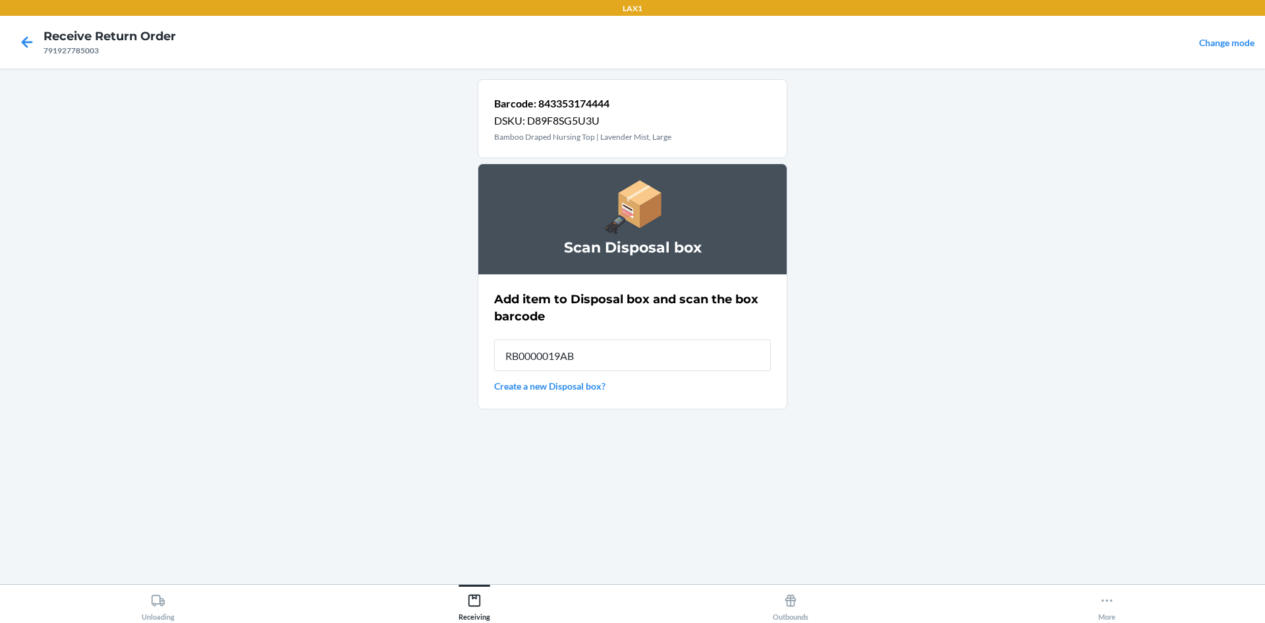
type input "RB0000019AB"
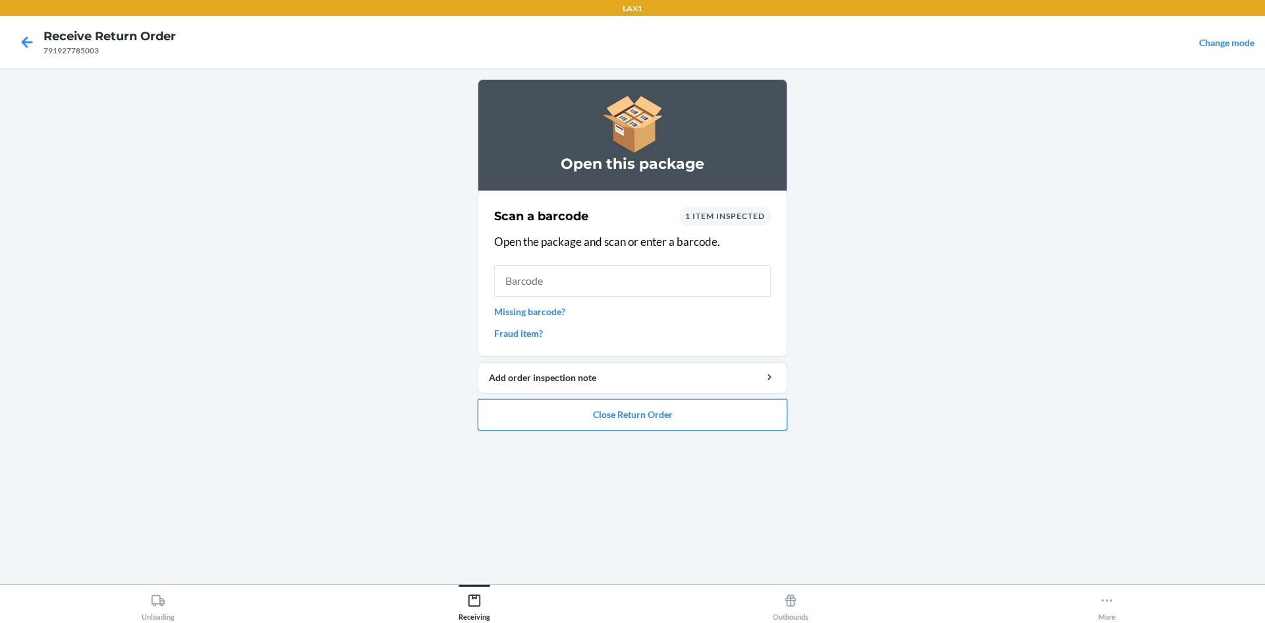
click at [702, 420] on button "Close Return Order" at bounding box center [633, 415] width 310 height 32
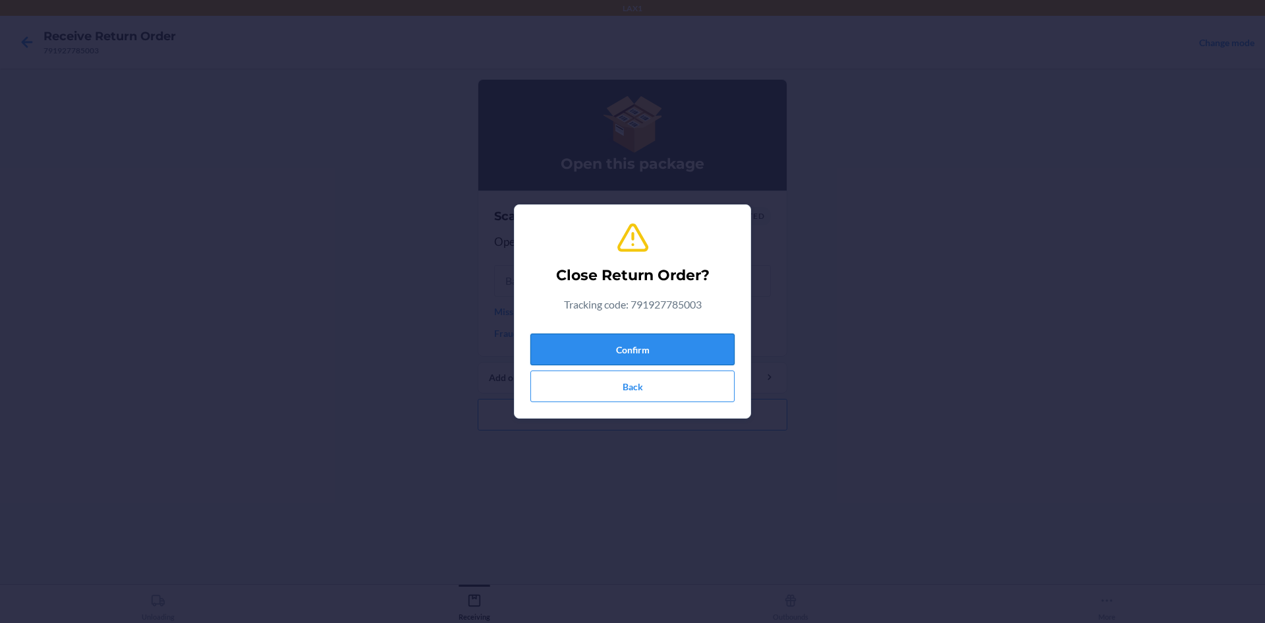
click at [660, 336] on button "Confirm" at bounding box center [632, 349] width 204 height 32
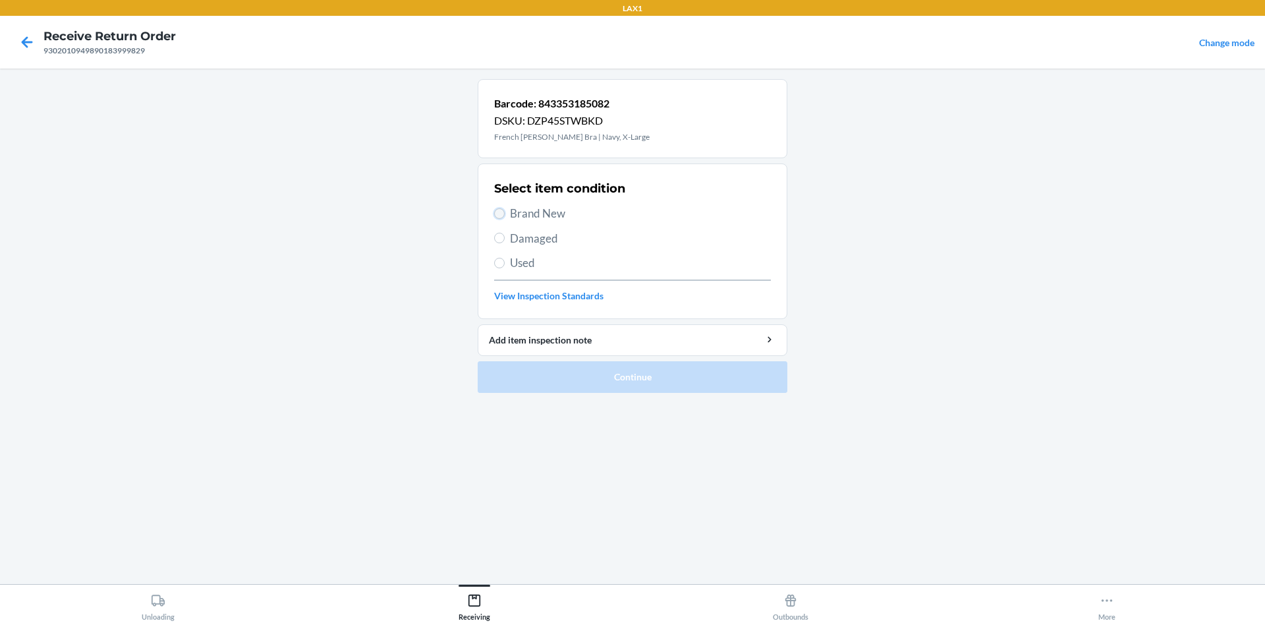
click at [500, 215] on input "Brand New" at bounding box center [499, 213] width 11 height 11
radio input "true"
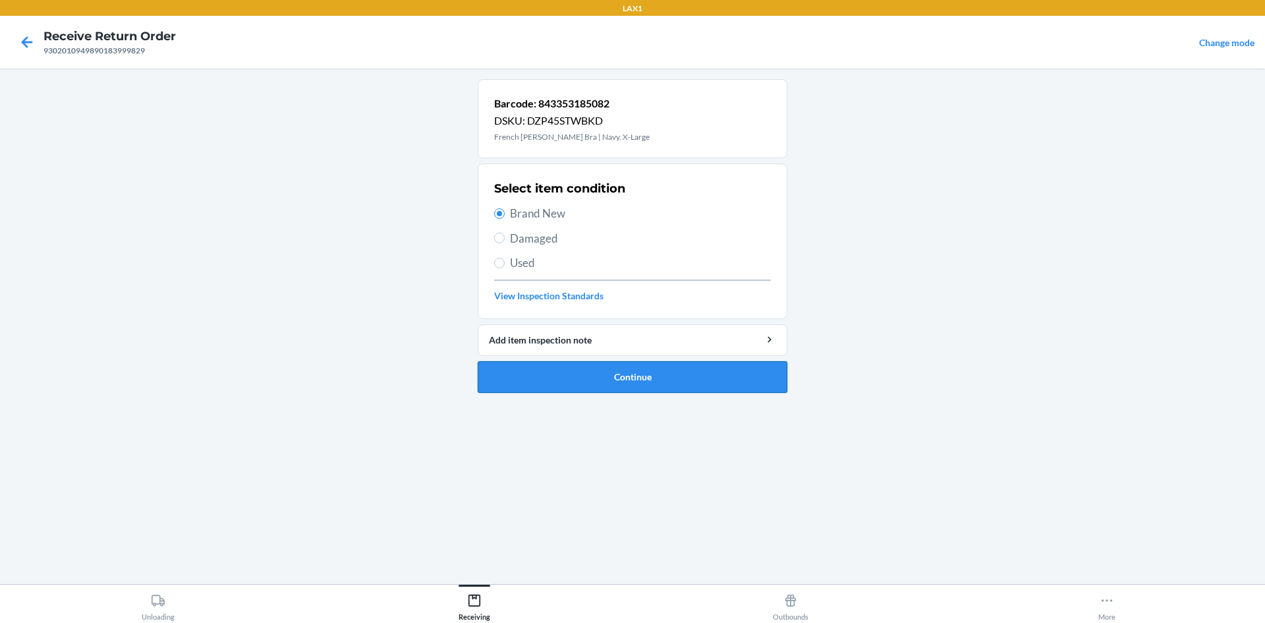
click at [611, 376] on button "Continue" at bounding box center [633, 377] width 310 height 32
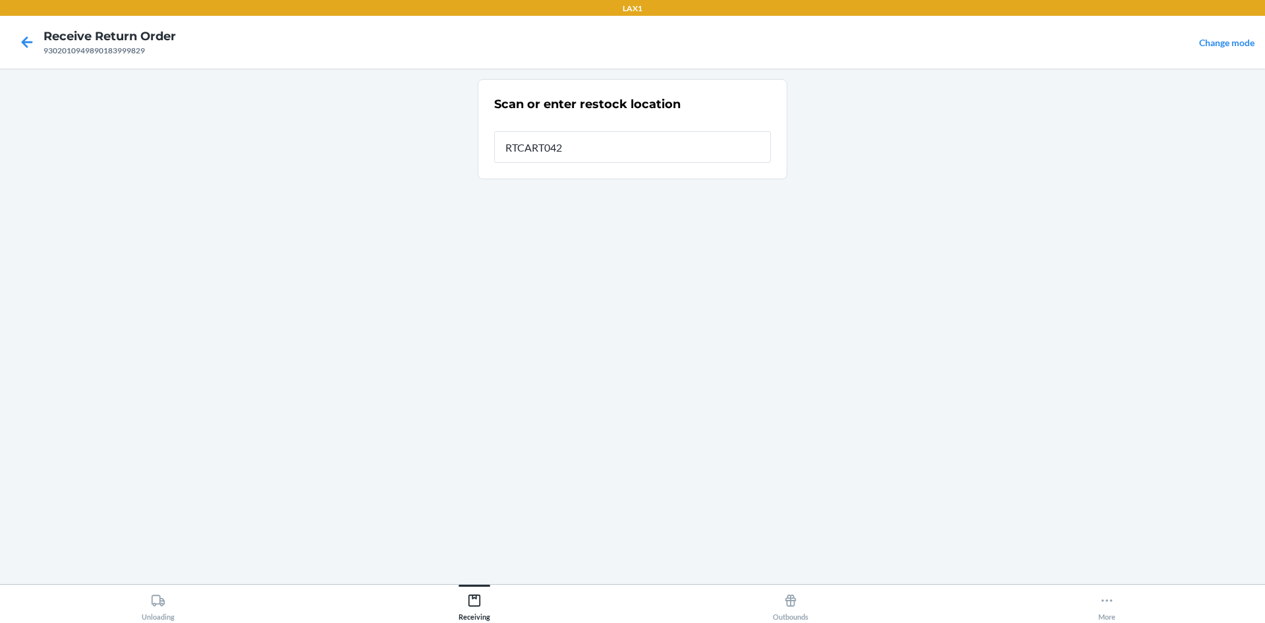
type input "RTCART042"
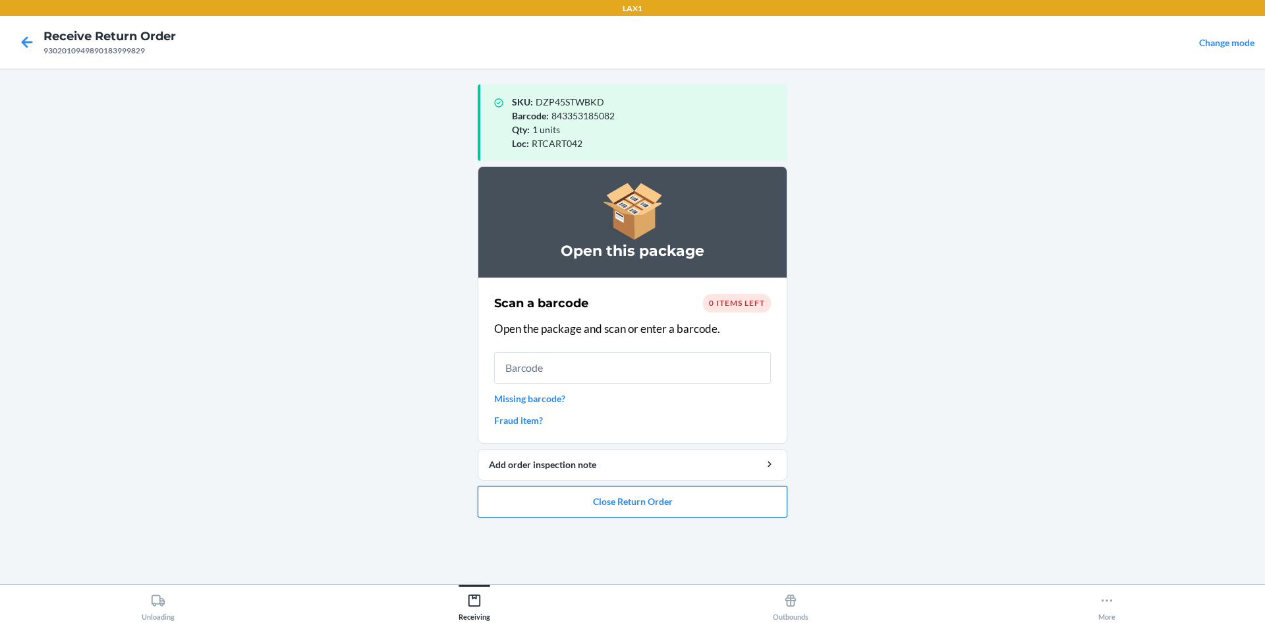
click at [662, 499] on button "Close Return Order" at bounding box center [633, 501] width 310 height 32
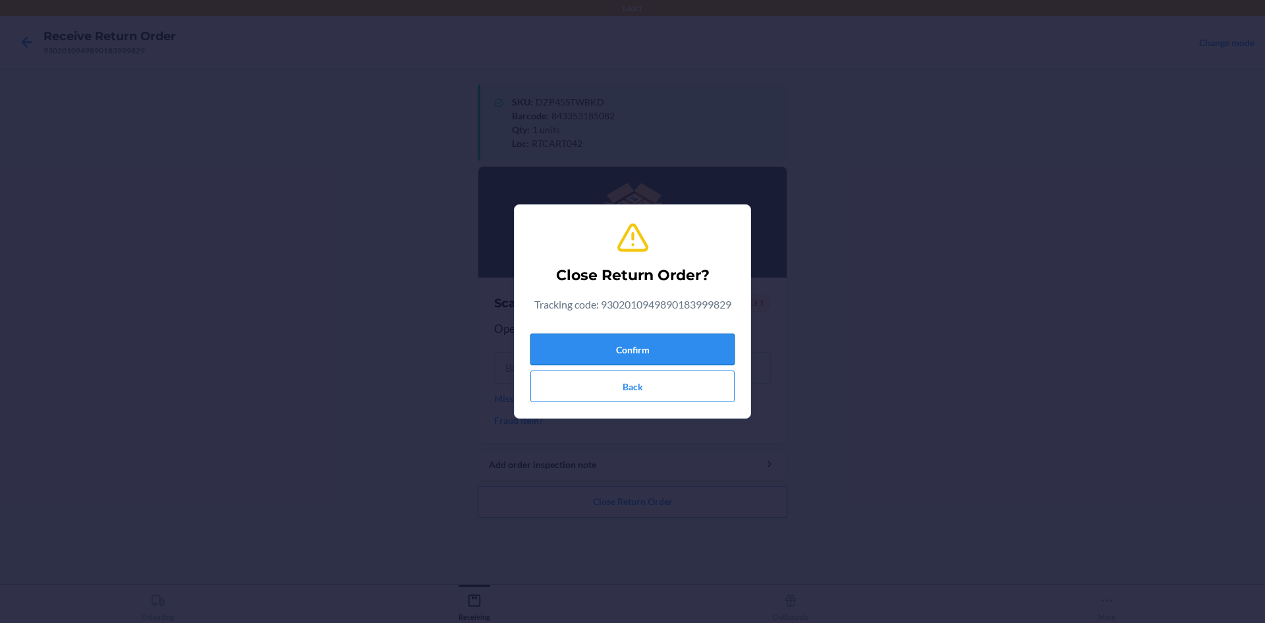
click at [596, 345] on button "Confirm" at bounding box center [632, 349] width 204 height 32
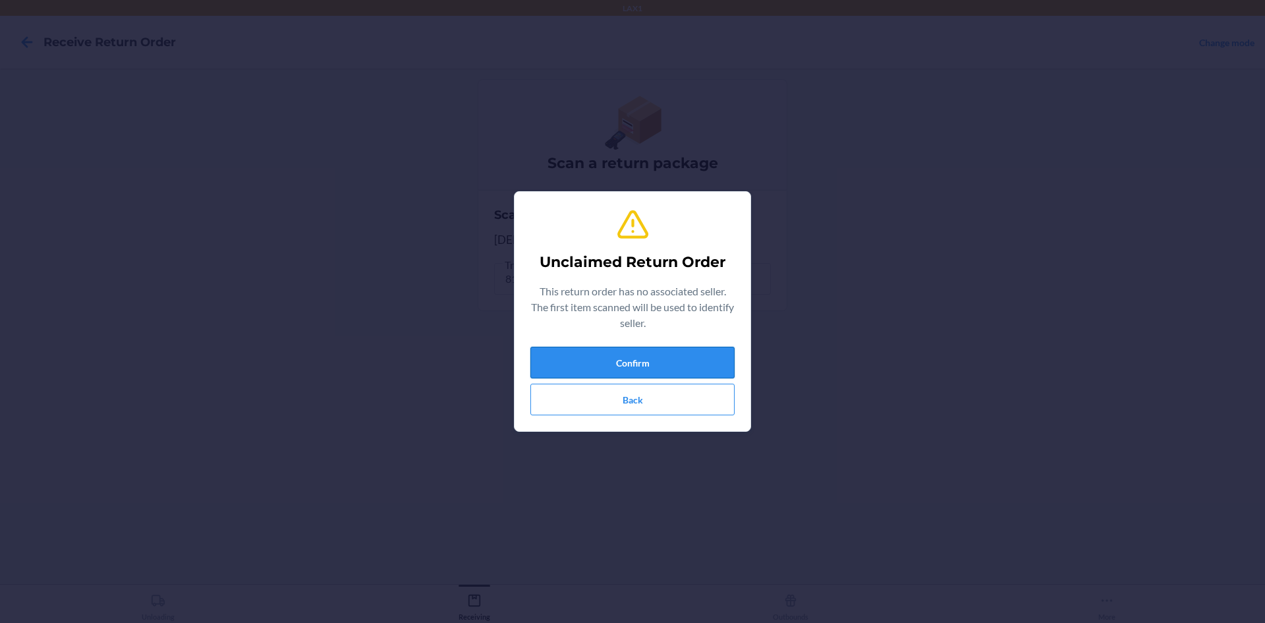
click at [653, 360] on button "Confirm" at bounding box center [632, 362] width 204 height 32
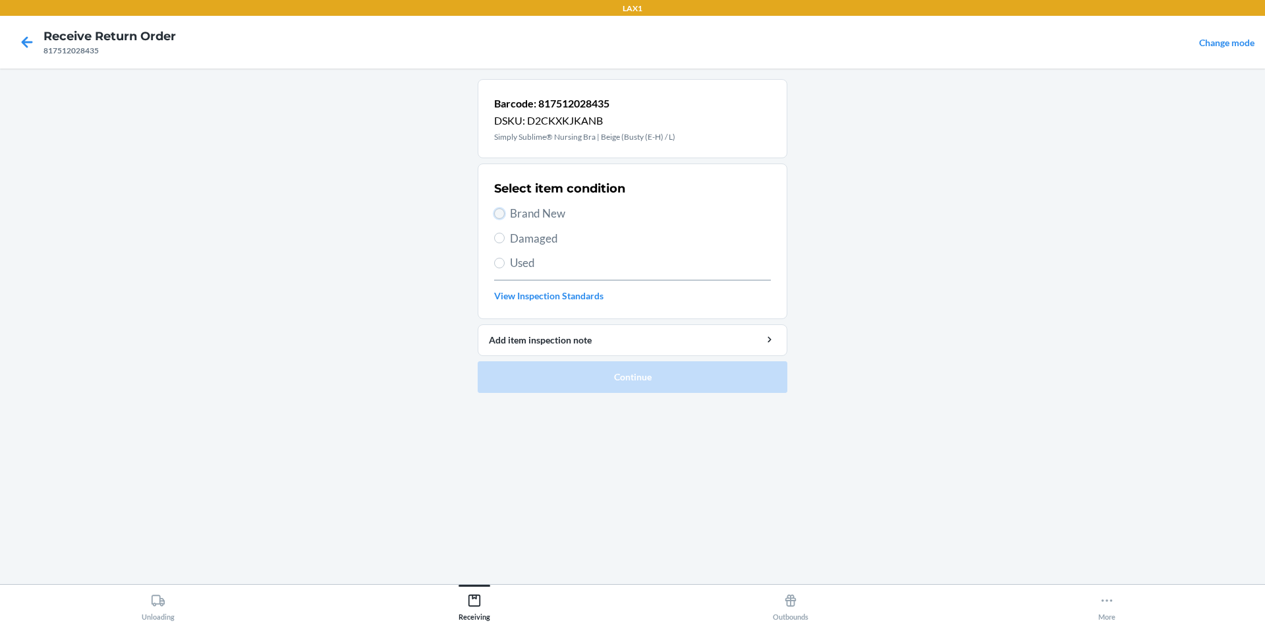
click at [495, 215] on input "Brand New" at bounding box center [499, 213] width 11 height 11
radio input "true"
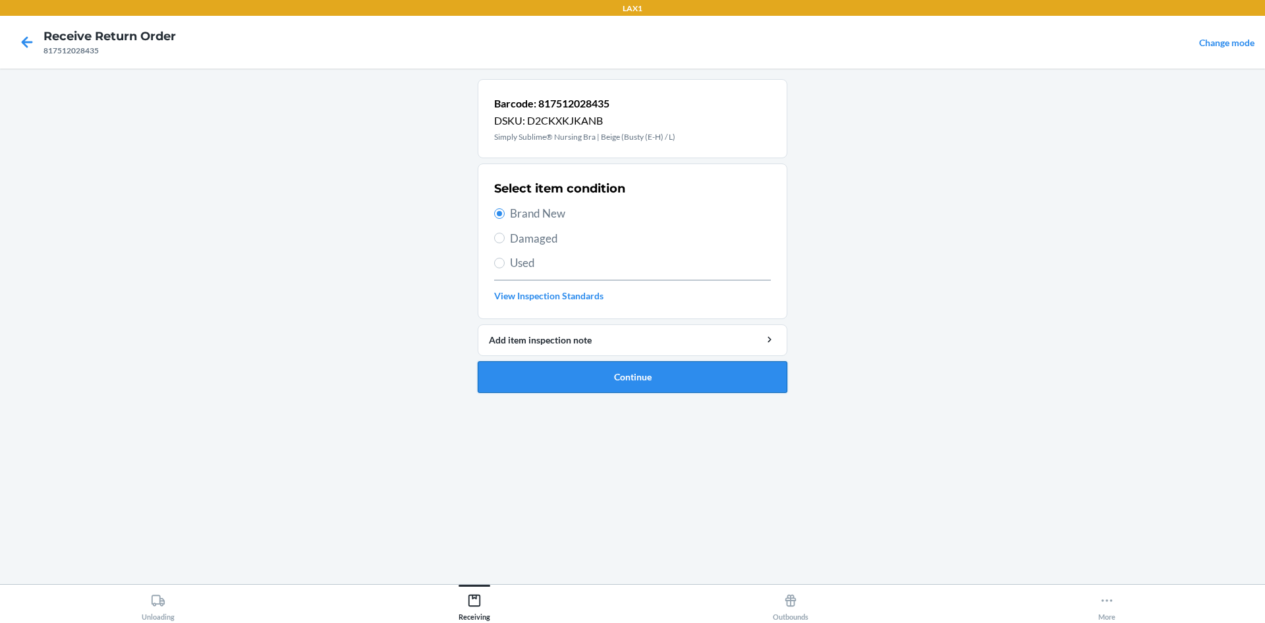
click at [597, 378] on button "Continue" at bounding box center [633, 377] width 310 height 32
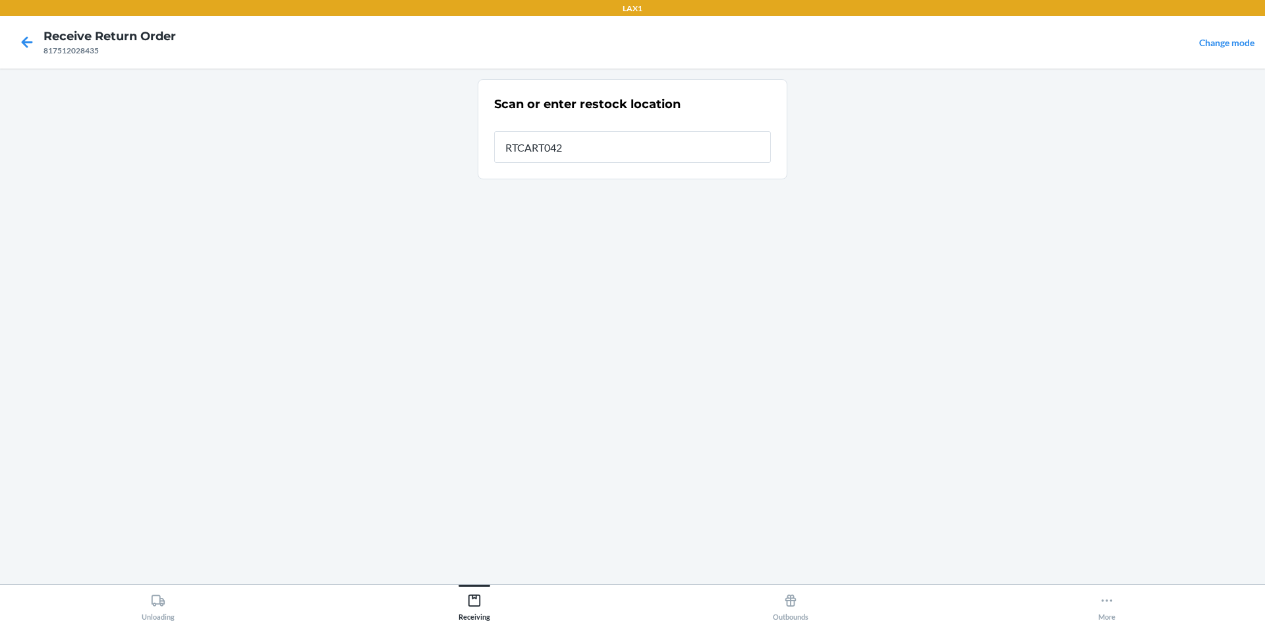
type input "RTCART042"
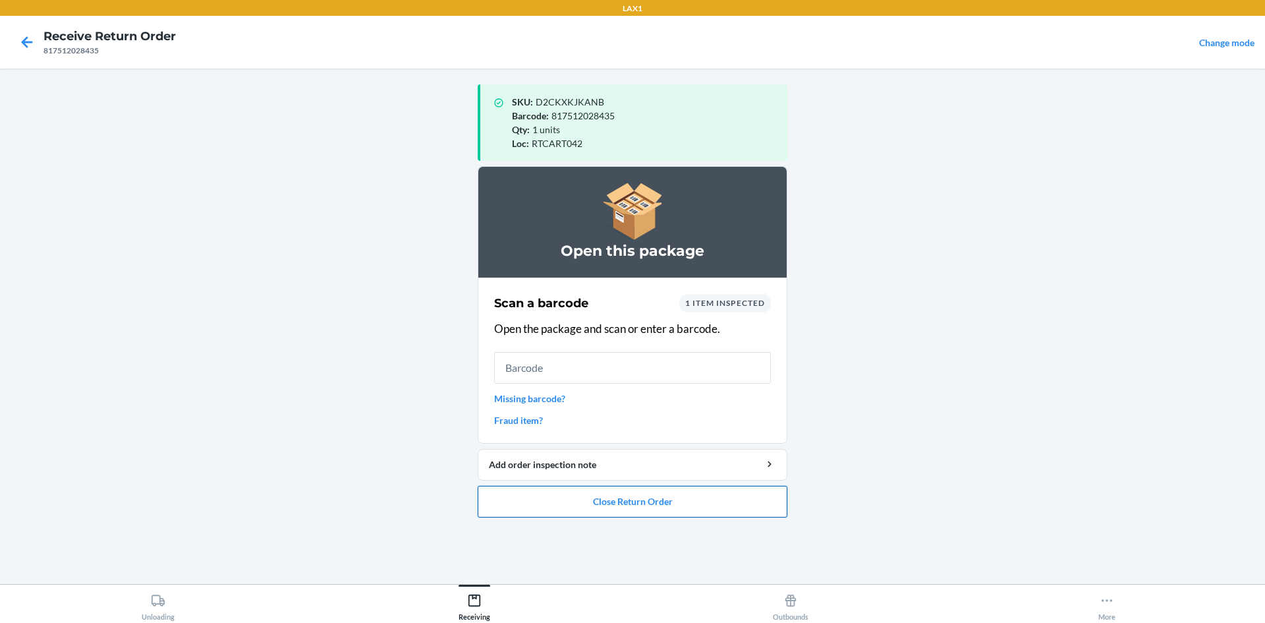
click at [599, 499] on button "Close Return Order" at bounding box center [633, 501] width 310 height 32
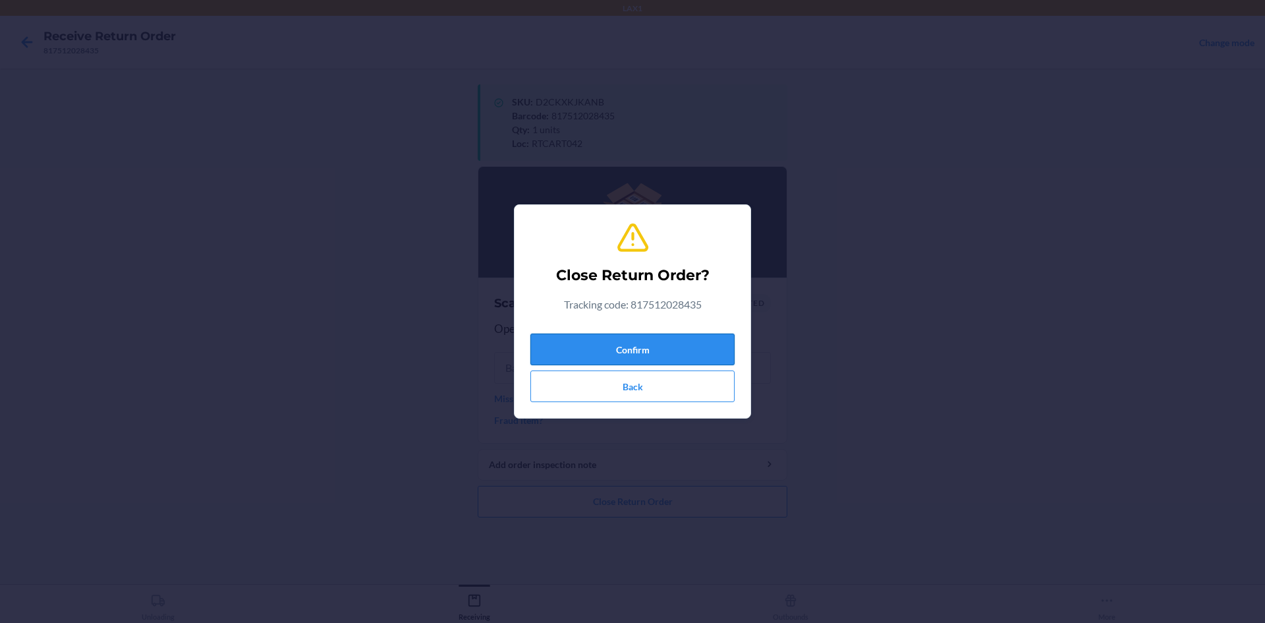
click at [604, 349] on button "Confirm" at bounding box center [632, 349] width 204 height 32
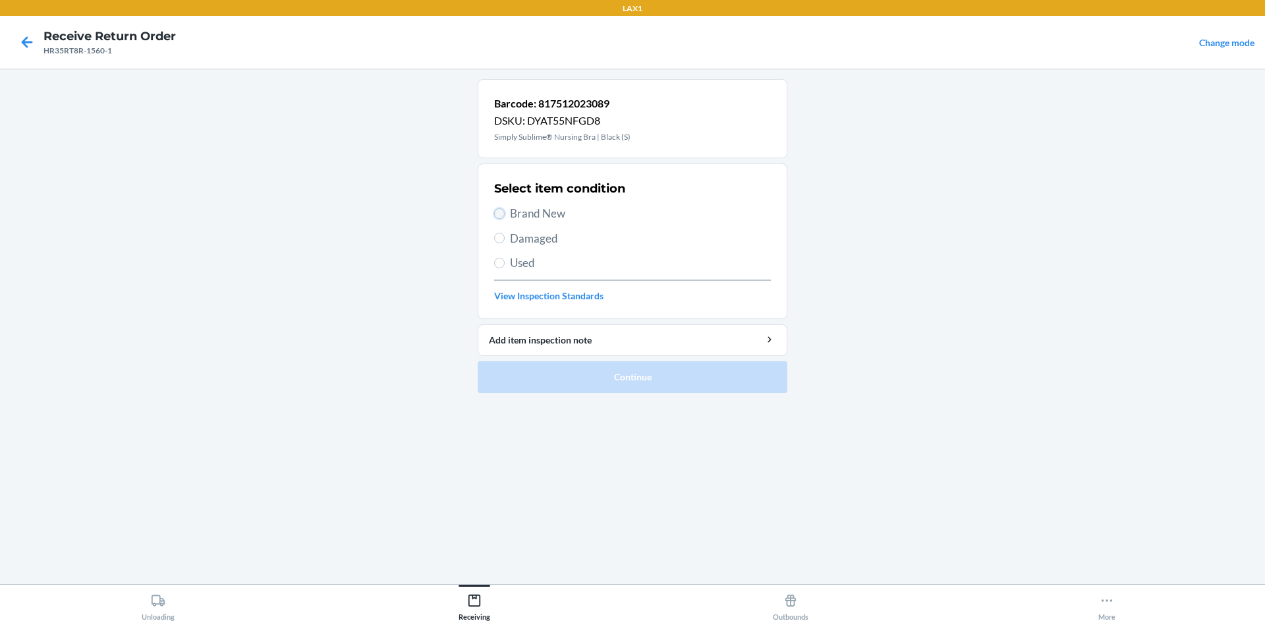
click at [497, 211] on input "Brand New" at bounding box center [499, 213] width 11 height 11
radio input "true"
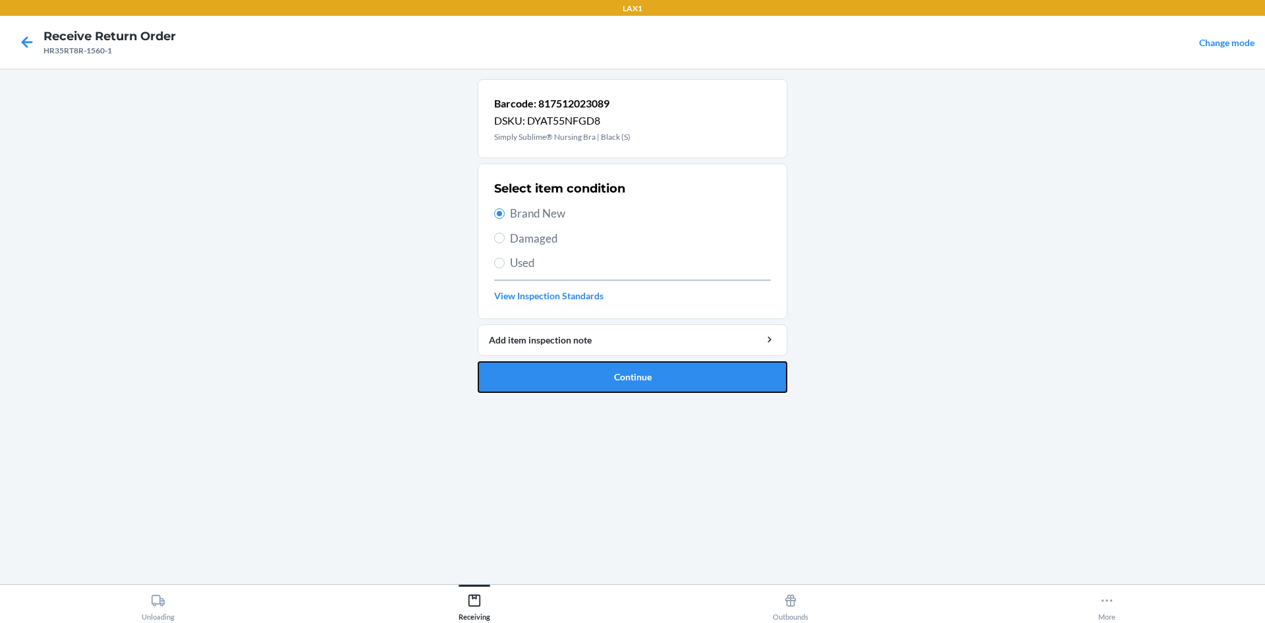
click at [587, 376] on button "Continue" at bounding box center [633, 377] width 310 height 32
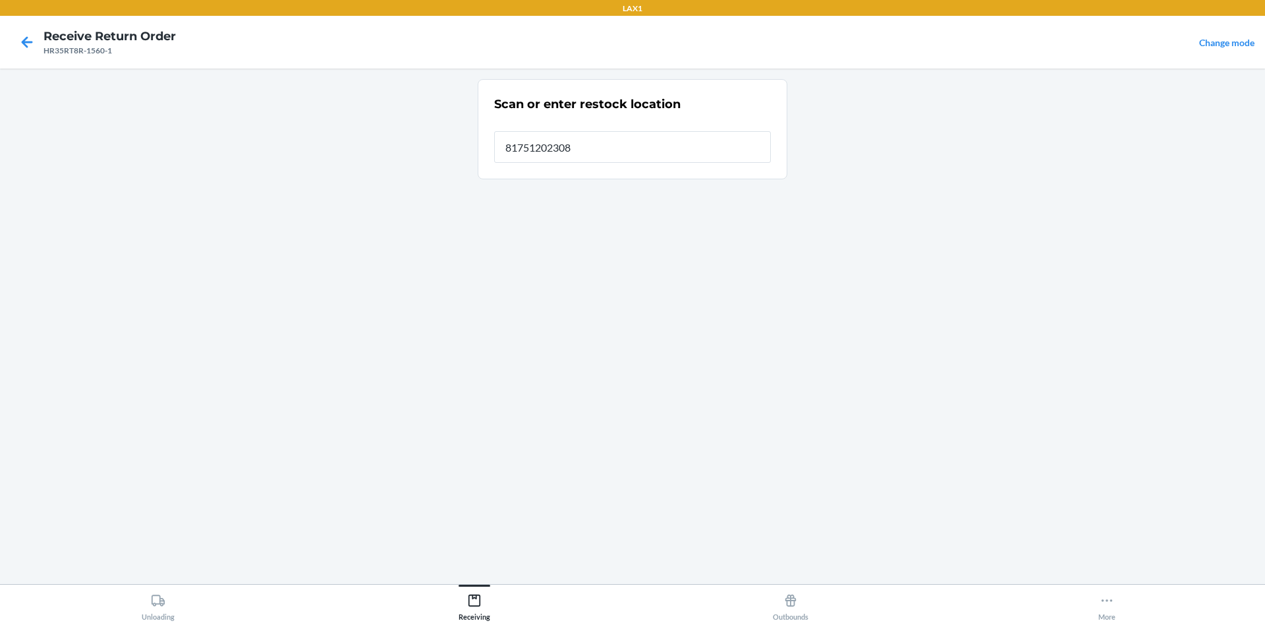
type input "817512023089"
click at [26, 42] on icon at bounding box center [27, 41] width 11 height 11
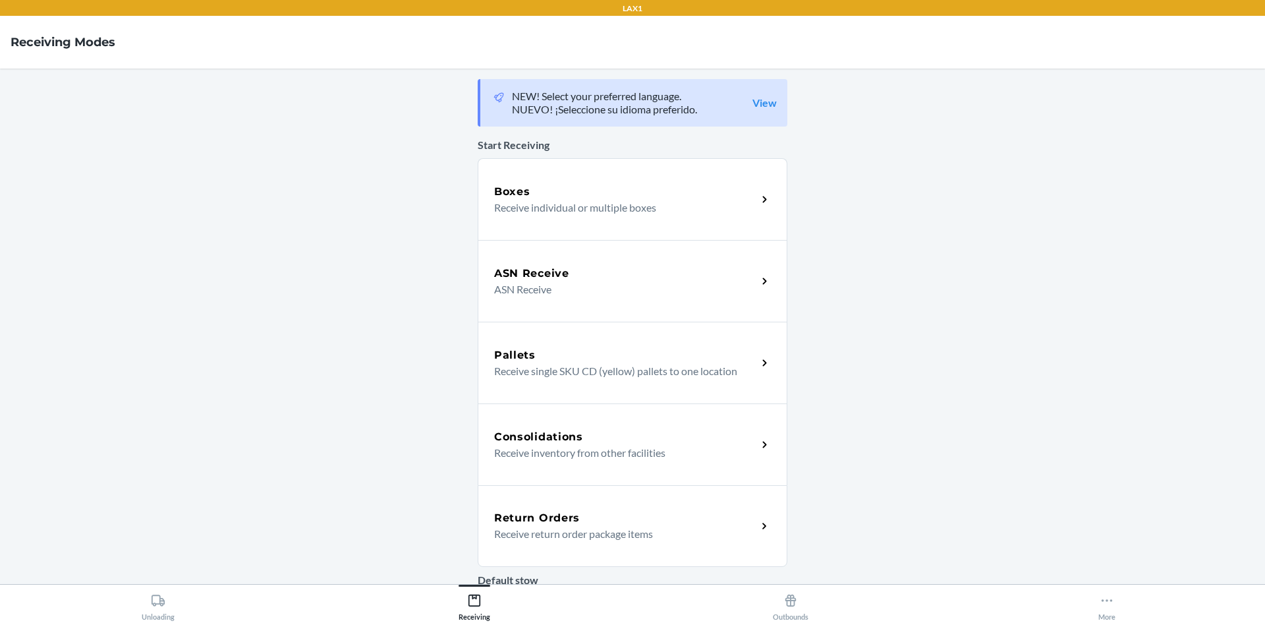
click at [743, 527] on div "Return Orders Receive return order package items" at bounding box center [625, 526] width 263 height 32
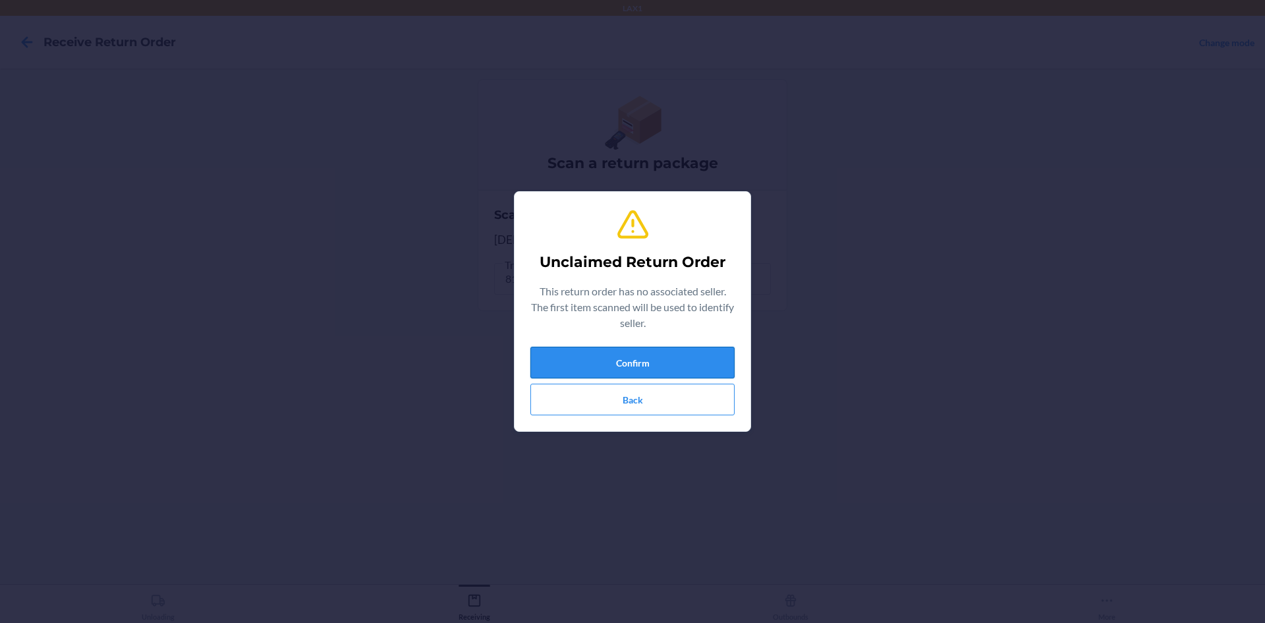
click at [586, 359] on button "Confirm" at bounding box center [632, 362] width 204 height 32
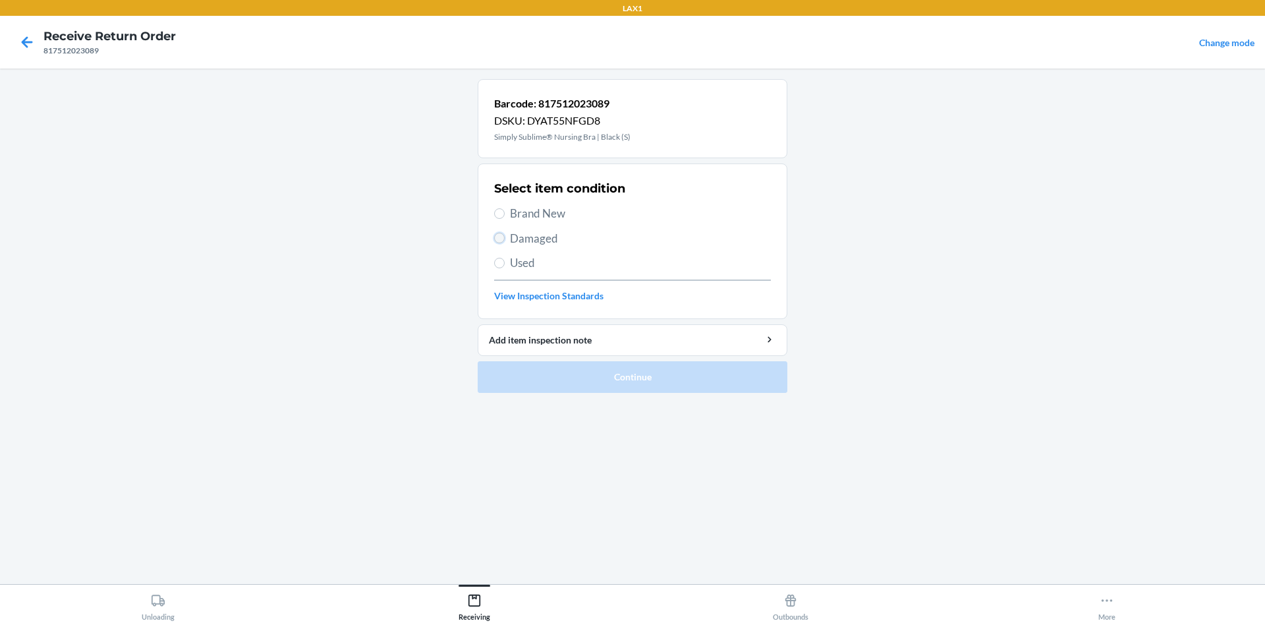
click at [498, 238] on input "Damaged" at bounding box center [499, 238] width 11 height 11
radio input "true"
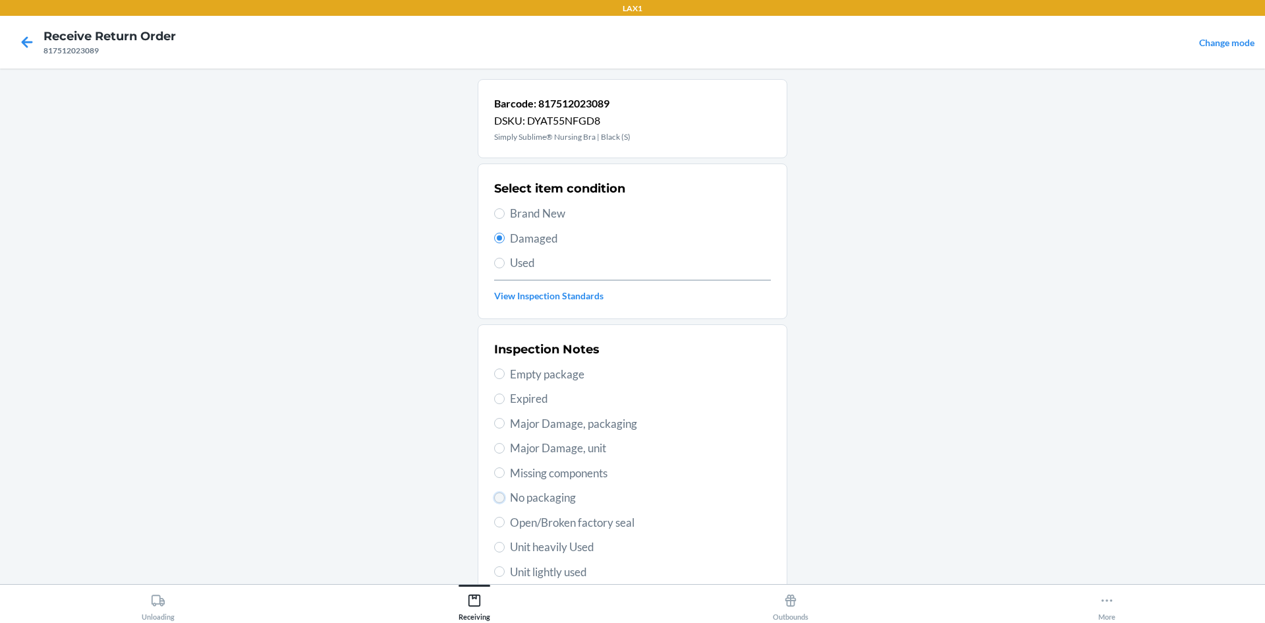
click at [494, 498] on input "No packaging" at bounding box center [499, 497] width 11 height 11
radio input "true"
click at [494, 440] on label "Major Damage, unit" at bounding box center [632, 447] width 277 height 17
click at [494, 443] on input "Major Damage, unit" at bounding box center [499, 448] width 11 height 11
radio input "true"
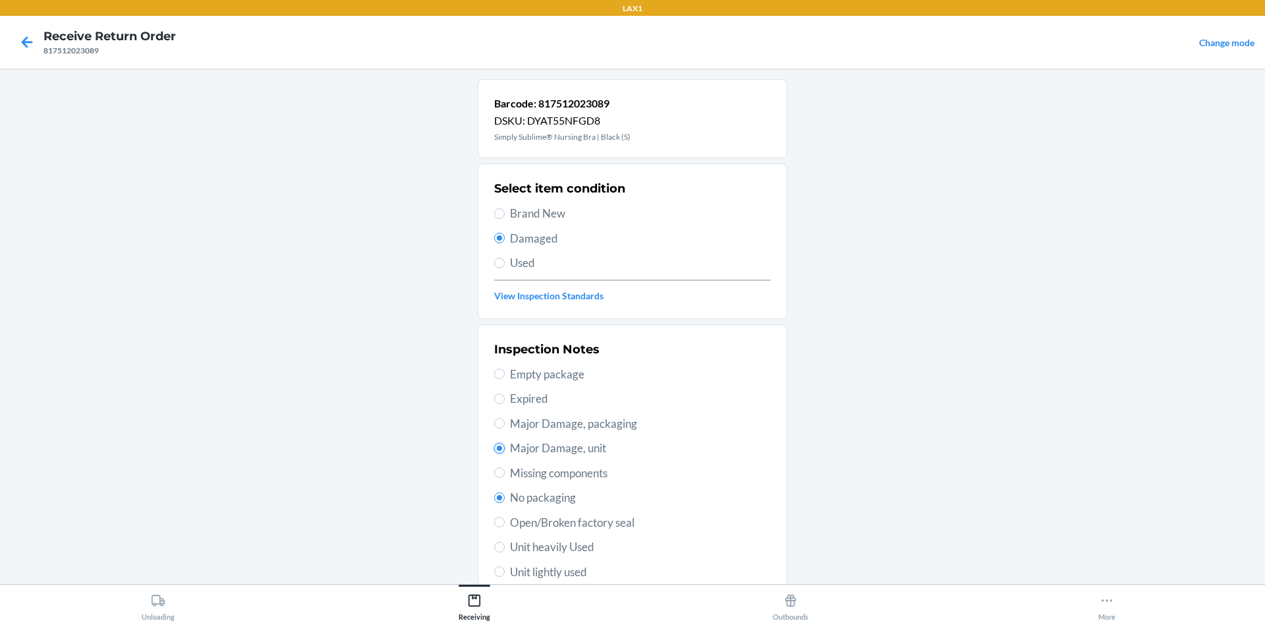
radio input "false"
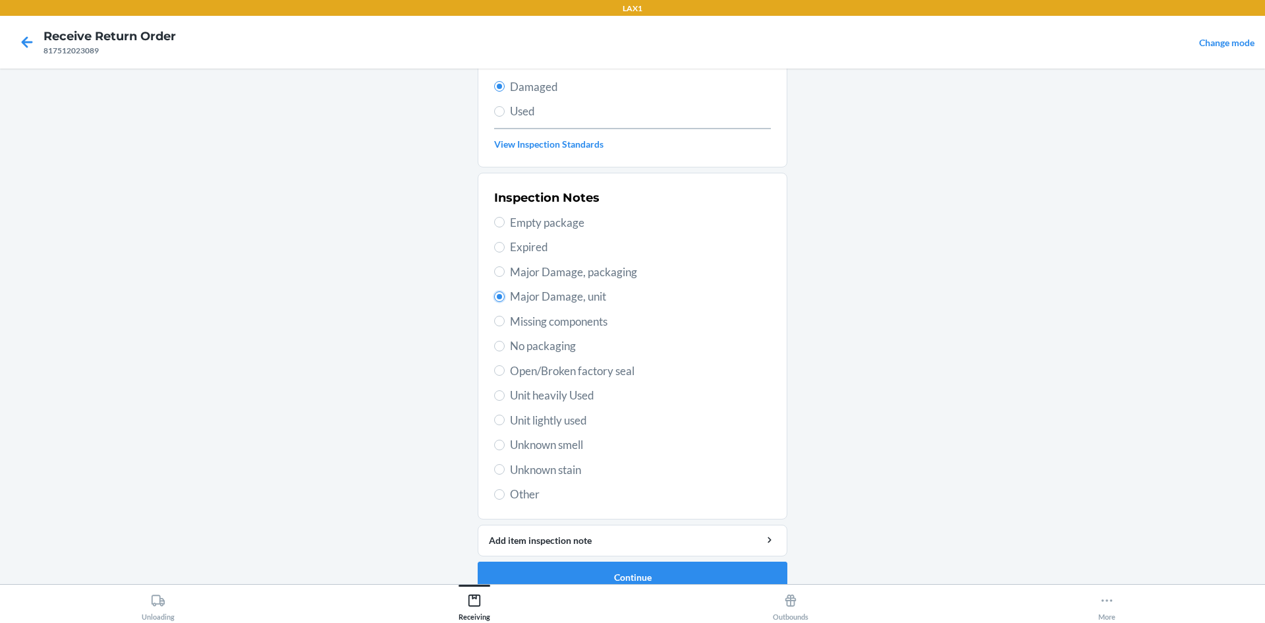
scroll to position [171, 0]
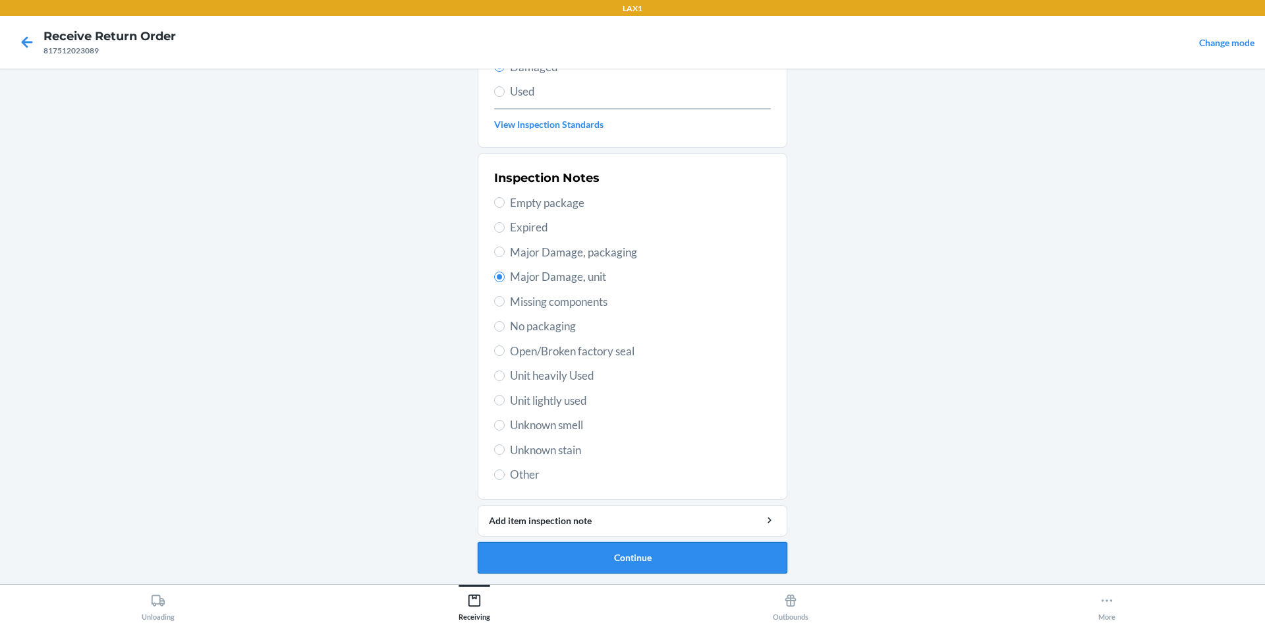
click at [703, 552] on button "Continue" at bounding box center [633, 557] width 310 height 32
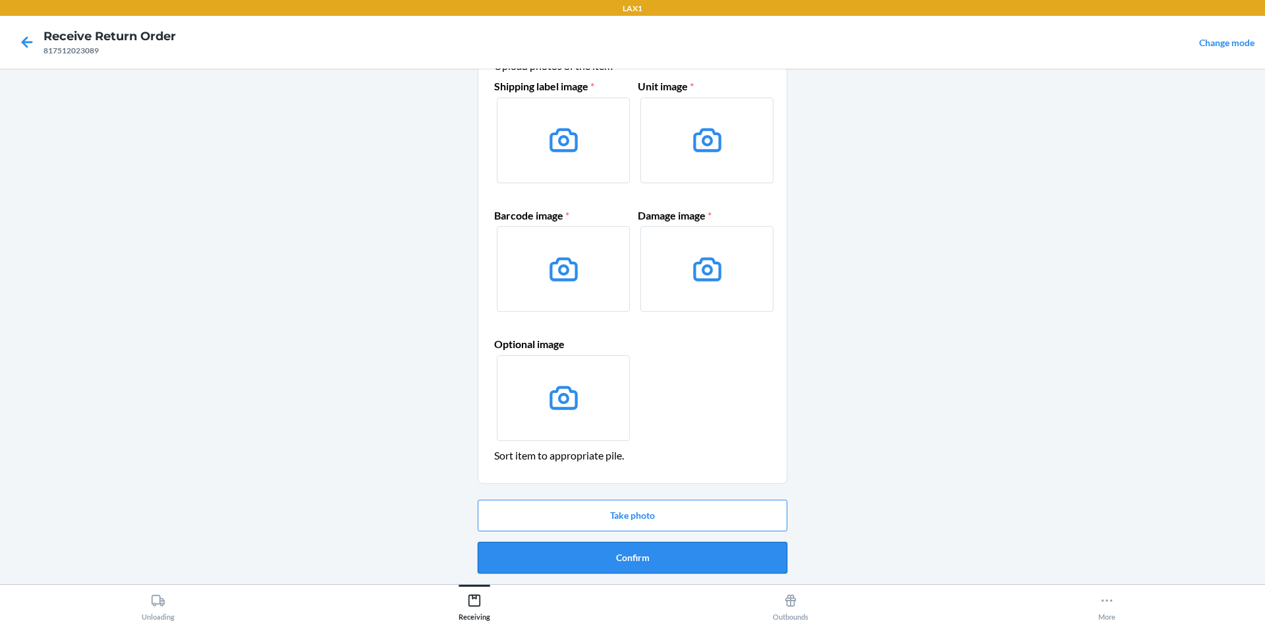
click at [702, 551] on button "Confirm" at bounding box center [633, 557] width 310 height 32
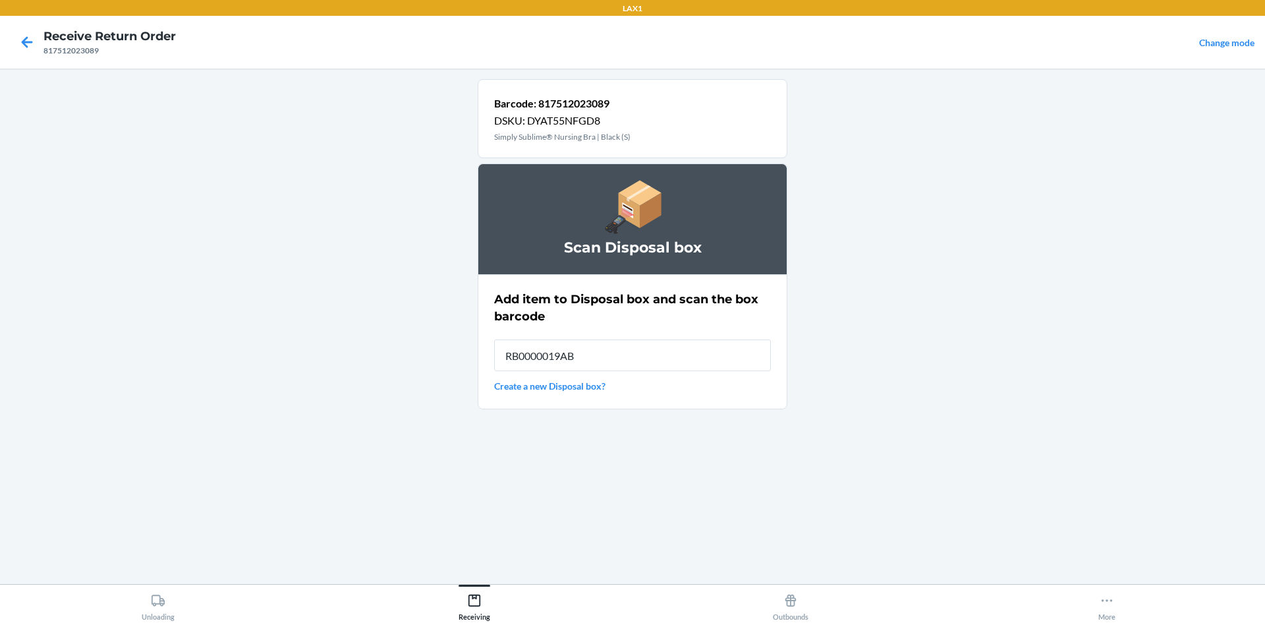
type input "RB0000019AB"
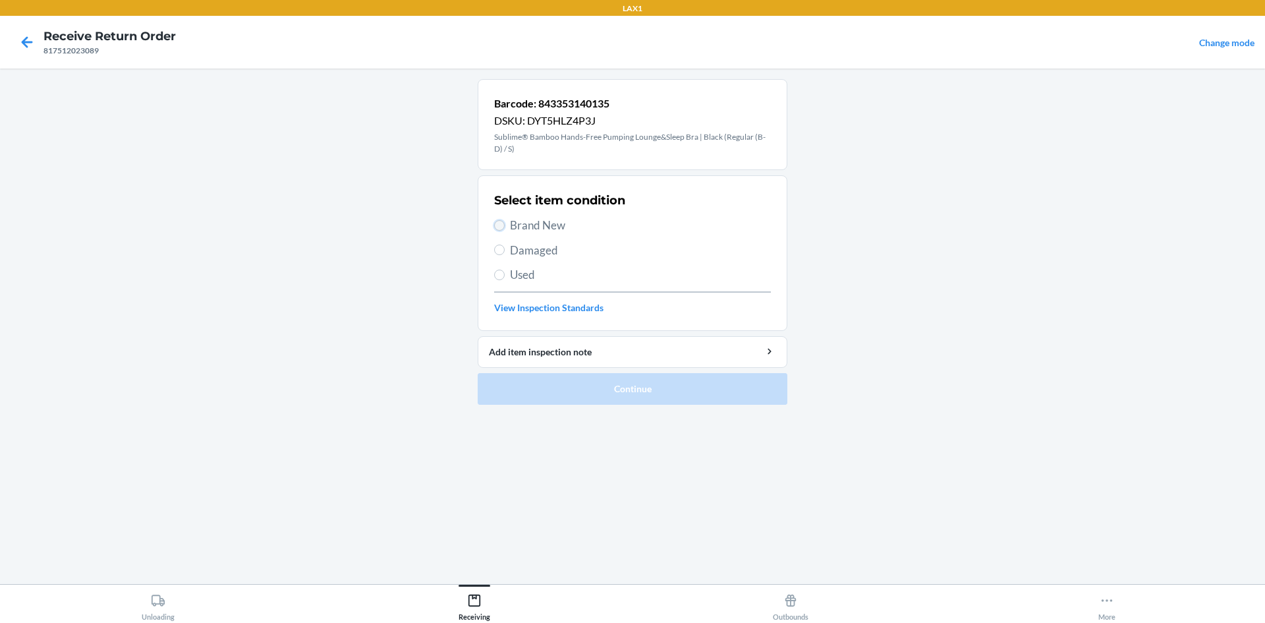
click at [502, 225] on input "Brand New" at bounding box center [499, 225] width 11 height 11
radio input "true"
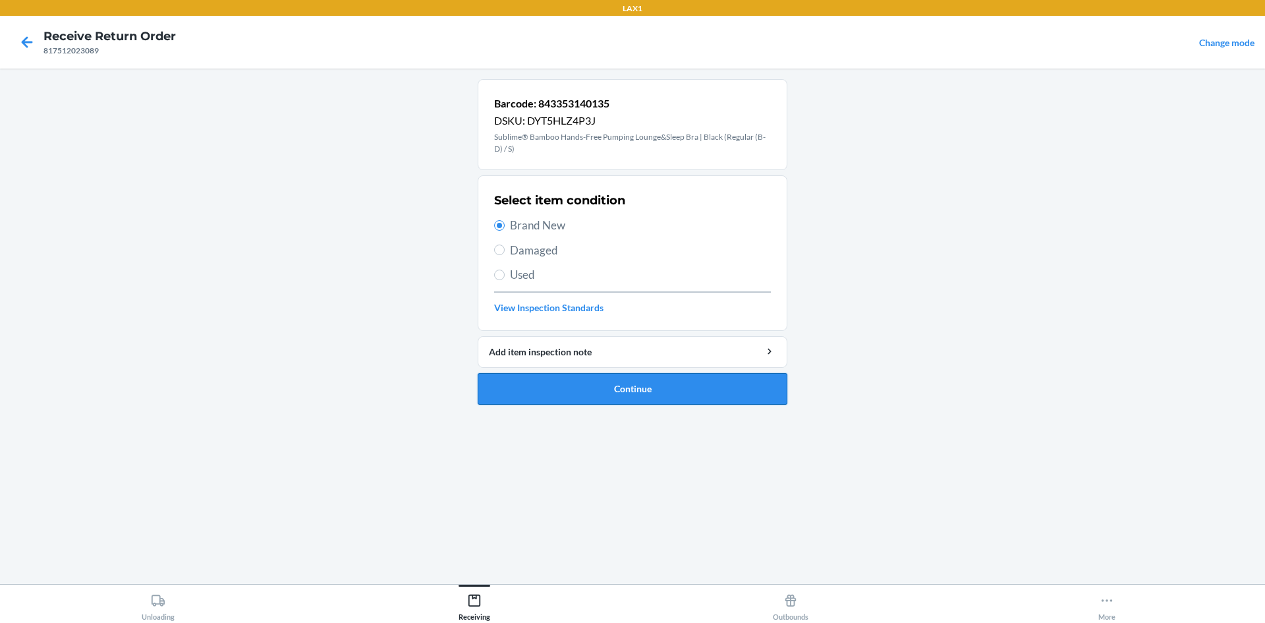
click at [585, 380] on button "Continue" at bounding box center [633, 389] width 310 height 32
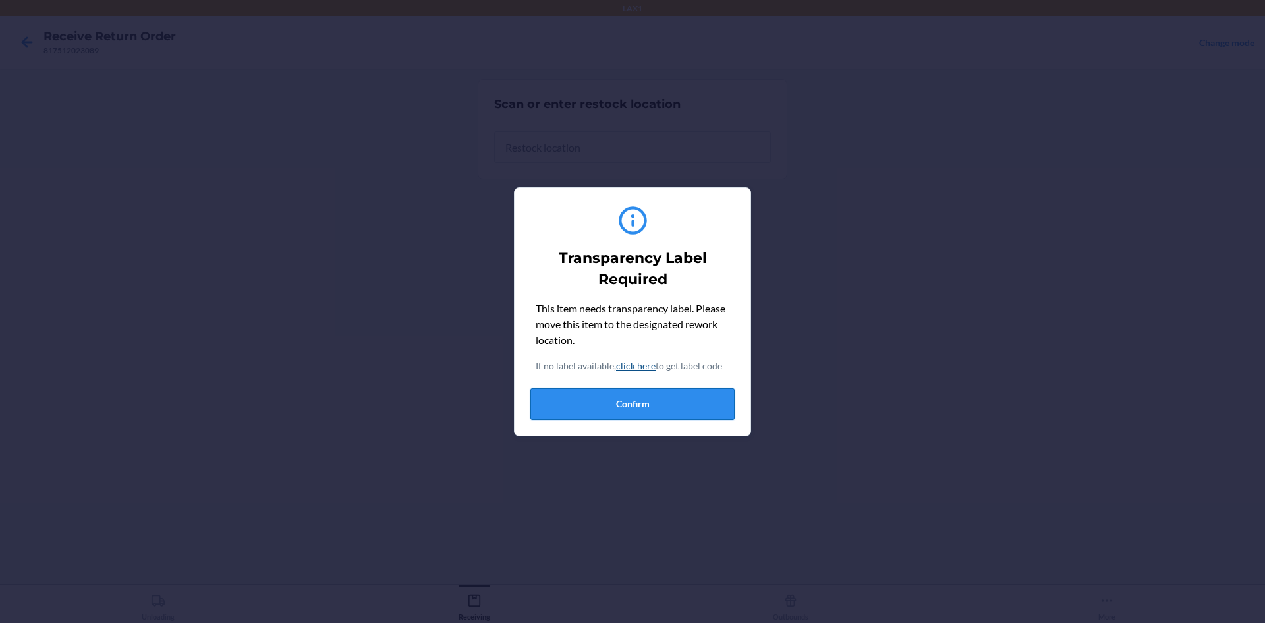
click at [596, 402] on button "Confirm" at bounding box center [632, 404] width 204 height 32
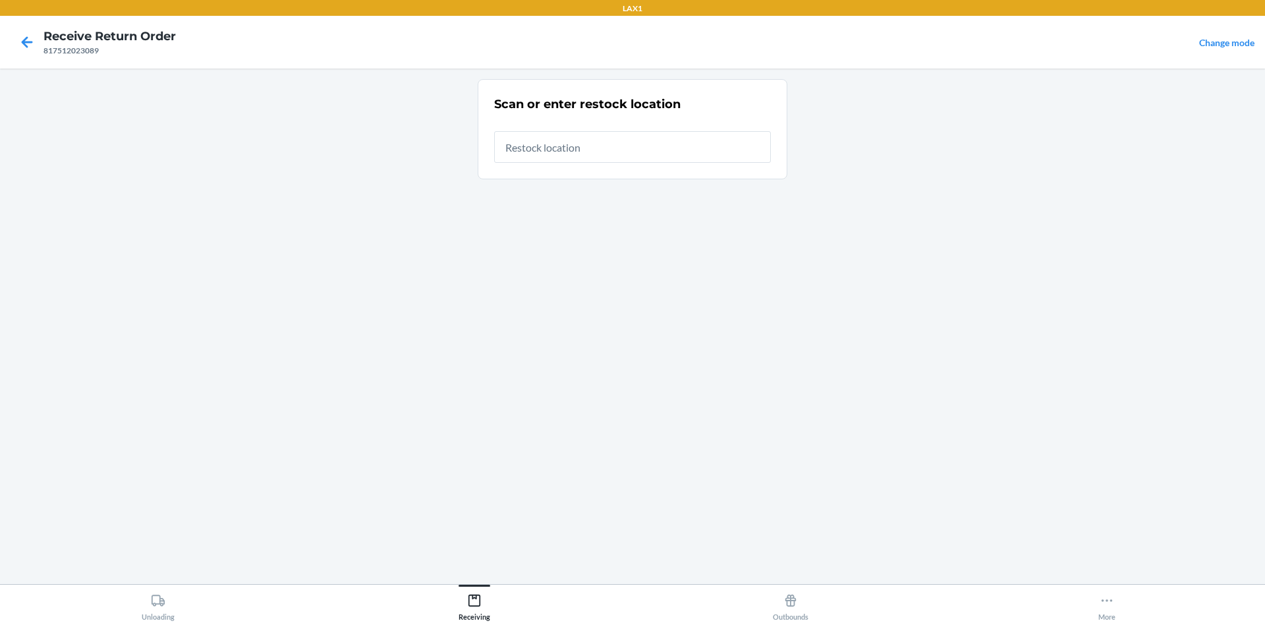
type input "RTCART042"
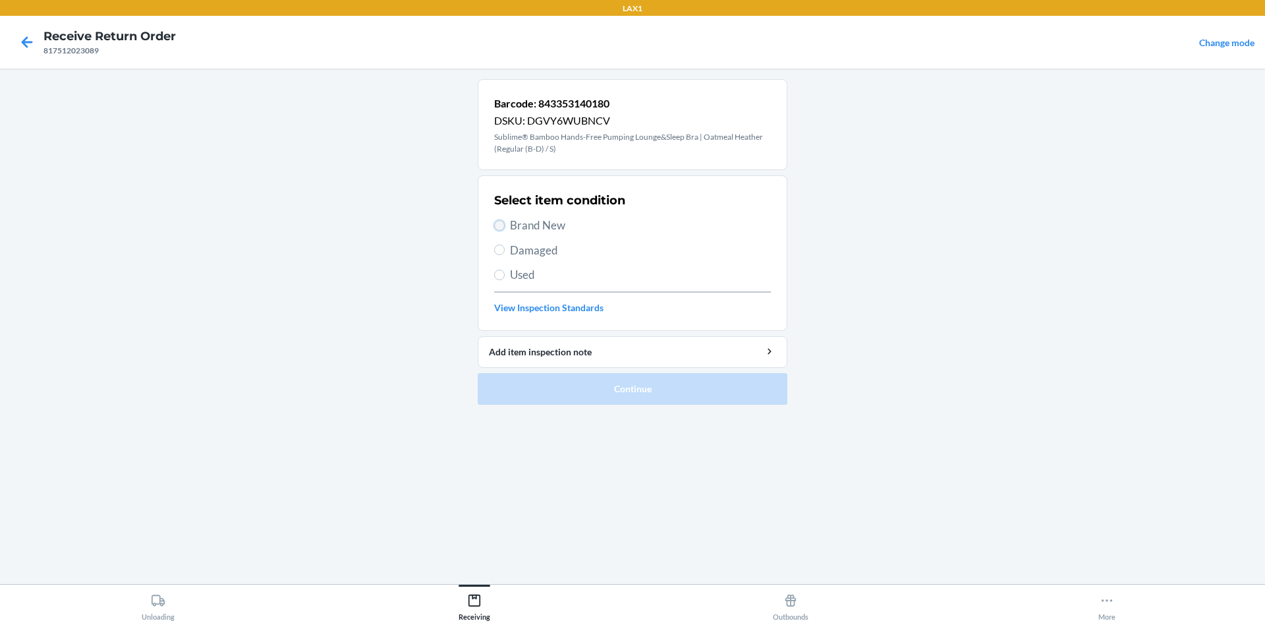
click at [504, 223] on input "Brand New" at bounding box center [499, 225] width 11 height 11
radio input "true"
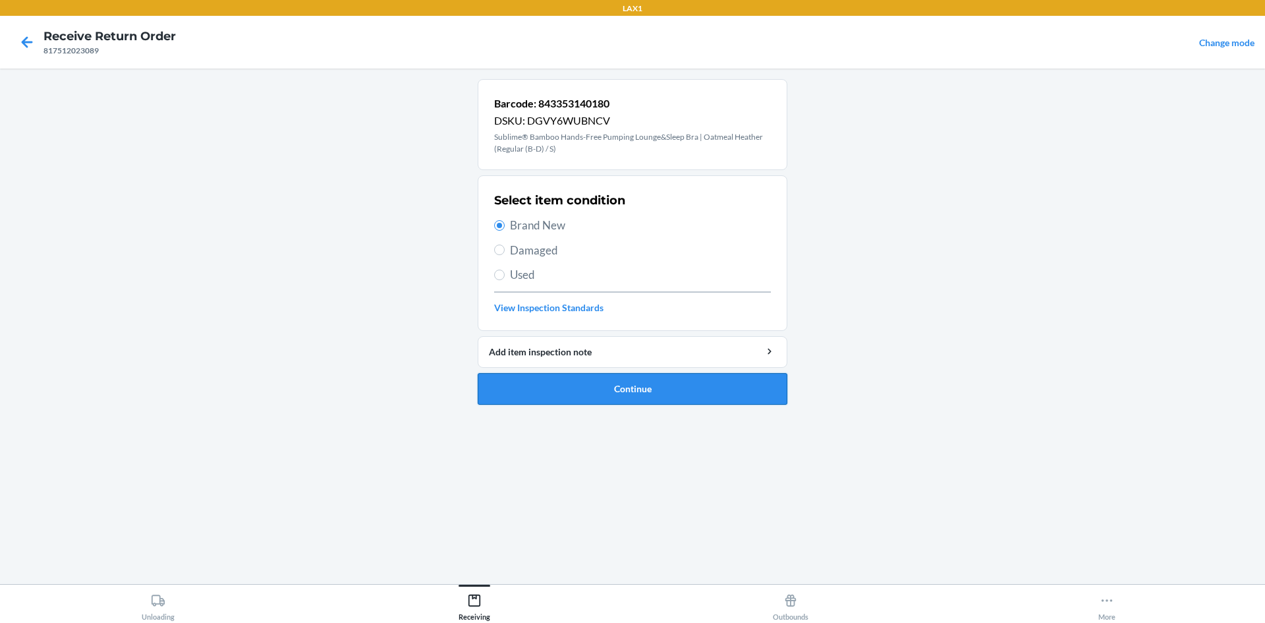
click at [582, 375] on button "Continue" at bounding box center [633, 389] width 310 height 32
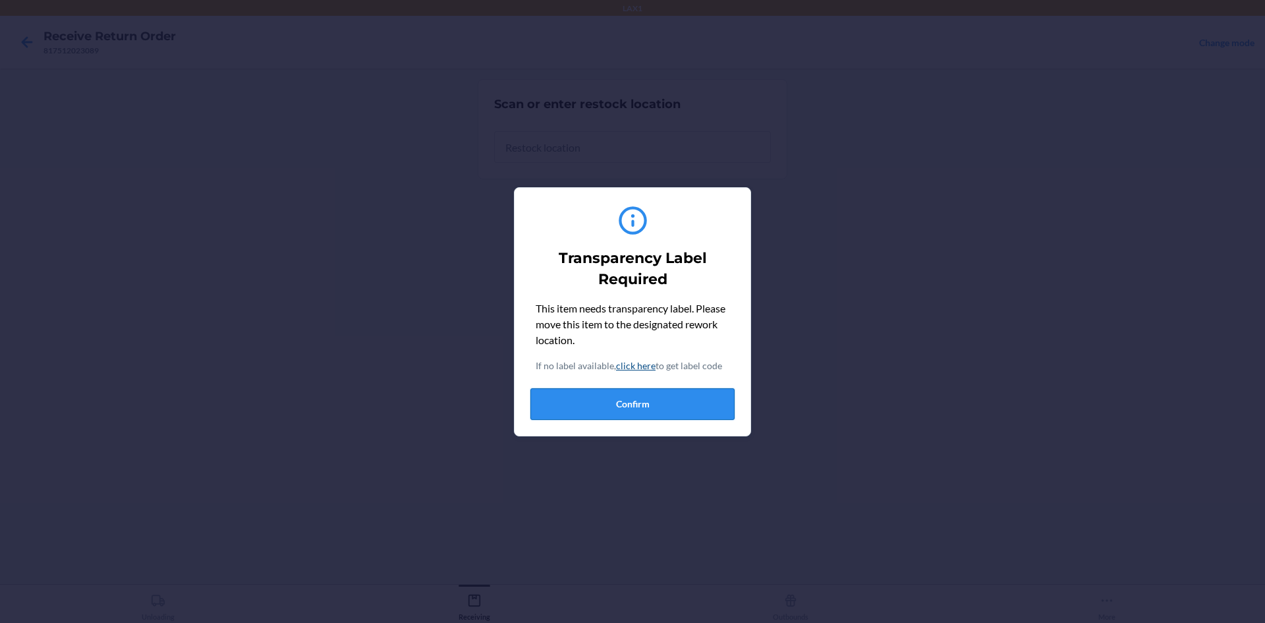
click at [615, 414] on button "Confirm" at bounding box center [632, 404] width 204 height 32
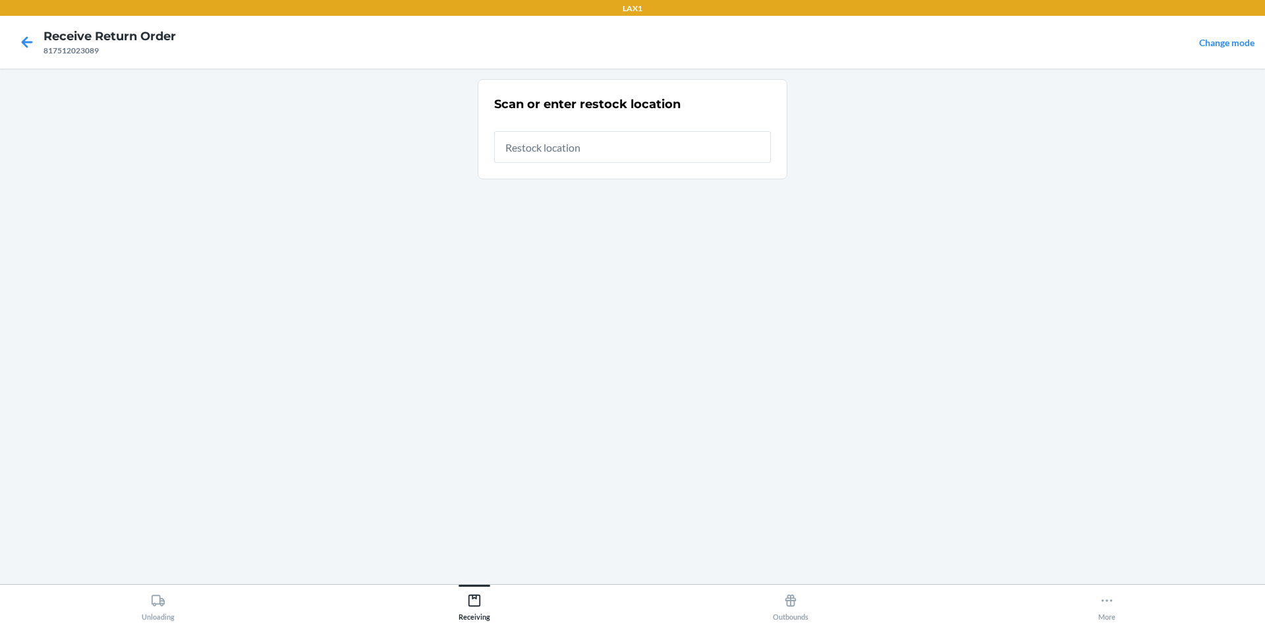
type input "RTCART042"
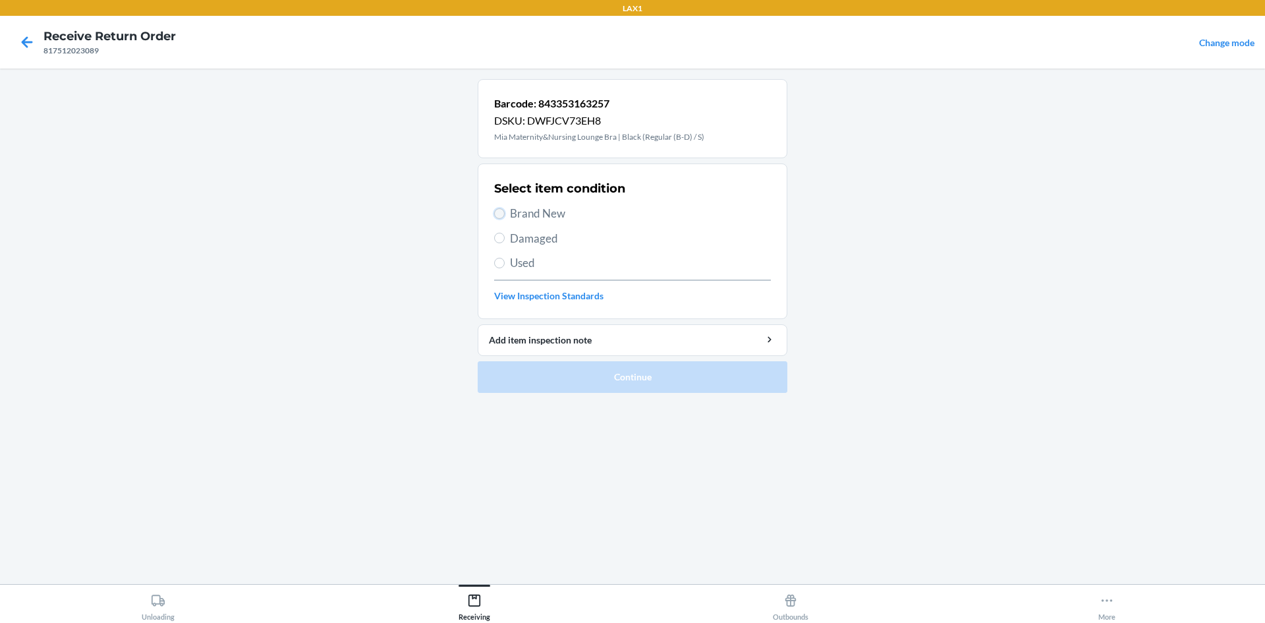
click at [501, 214] on input "Brand New" at bounding box center [499, 213] width 11 height 11
radio input "true"
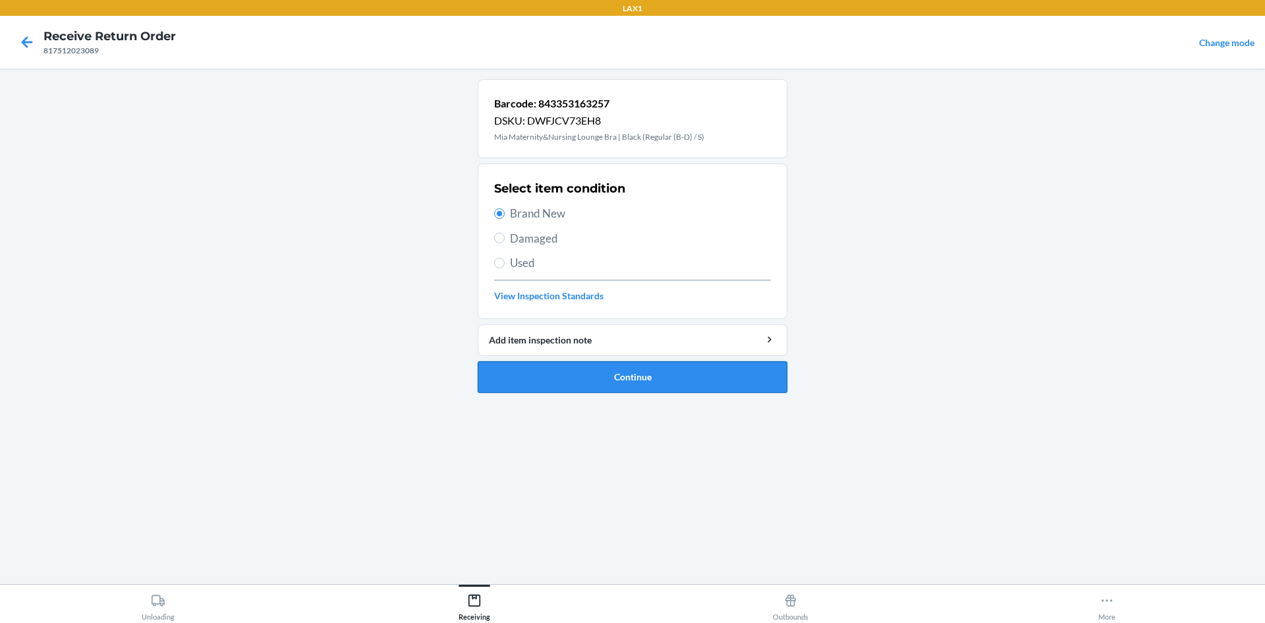
click at [582, 384] on button "Continue" at bounding box center [633, 377] width 310 height 32
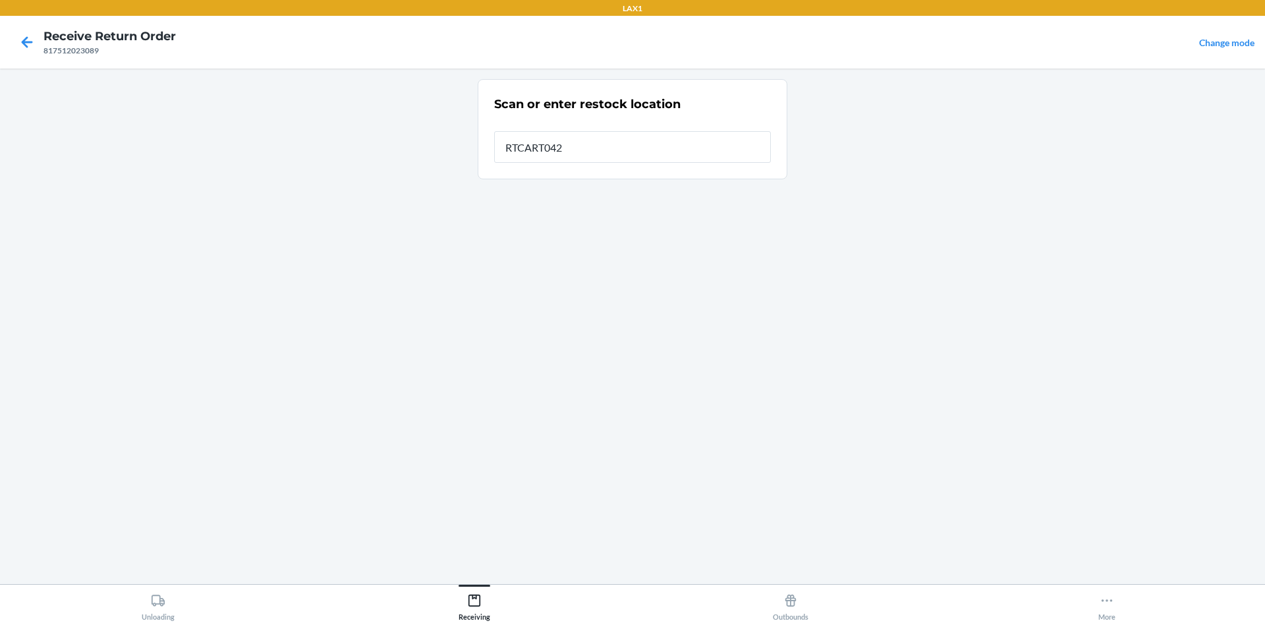
type input "RTCART042"
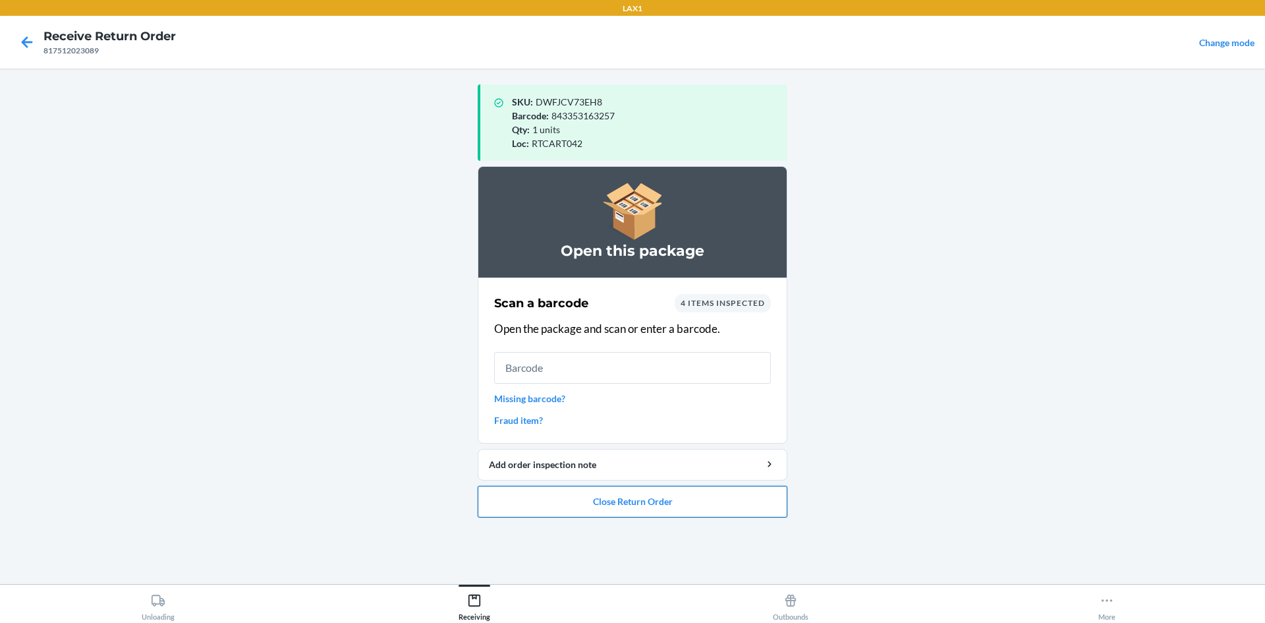
click at [666, 502] on button "Close Return Order" at bounding box center [633, 501] width 310 height 32
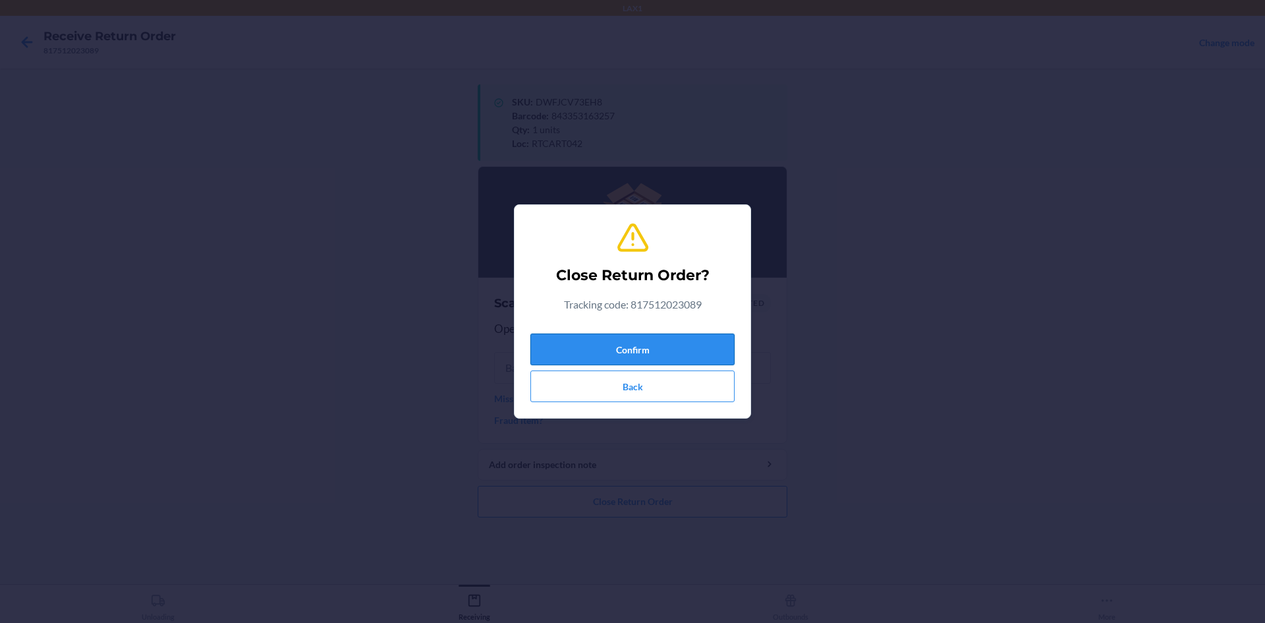
click at [614, 345] on button "Confirm" at bounding box center [632, 349] width 204 height 32
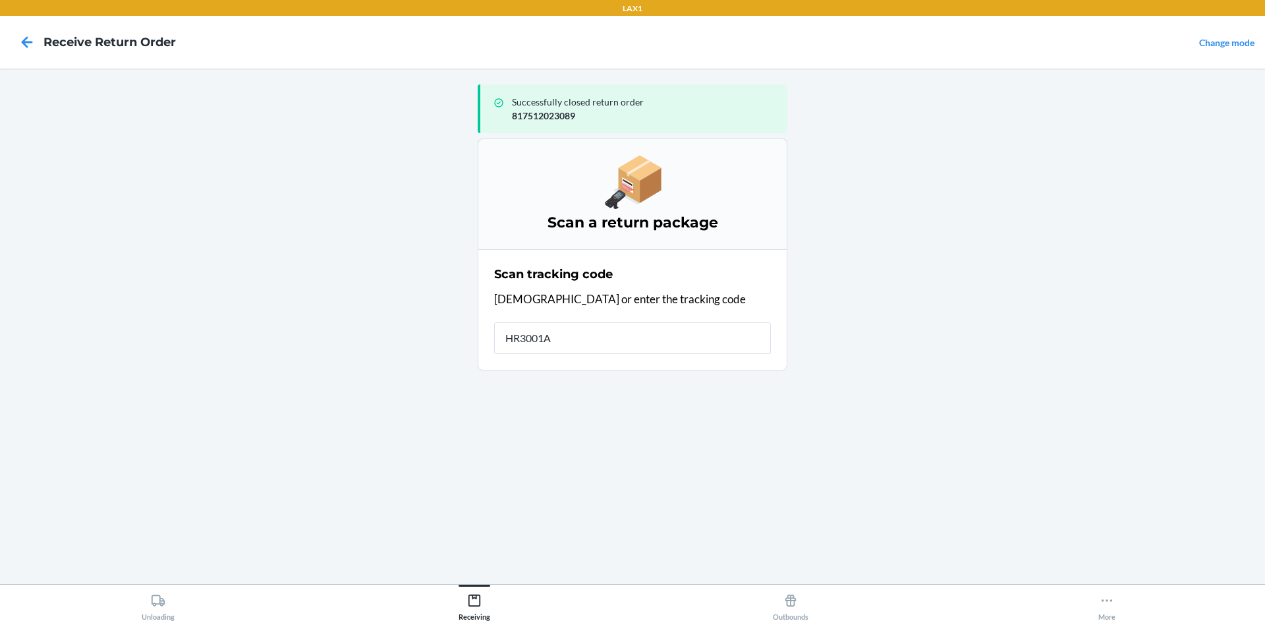
type input "HR3001AA"
